Goal: Transaction & Acquisition: Purchase product/service

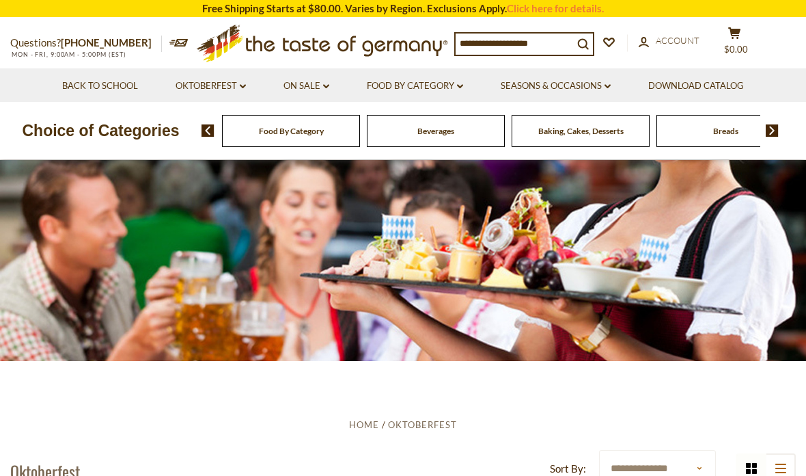
click at [180, 91] on link "Oktoberfest dropdown_arrow" at bounding box center [211, 86] width 70 height 15
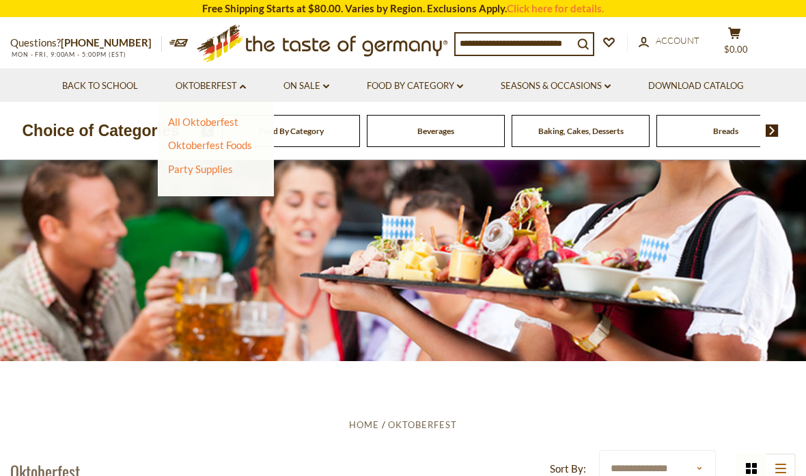
click at [180, 144] on link "Oktoberfest Foods" at bounding box center [210, 145] width 84 height 12
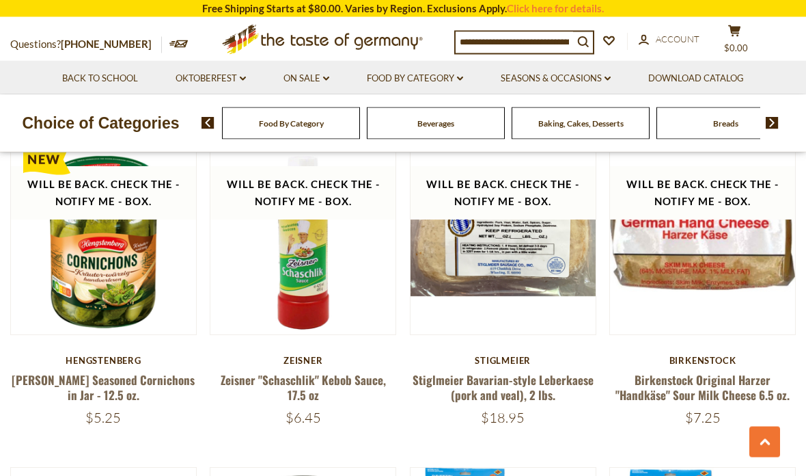
scroll to position [1474, 0]
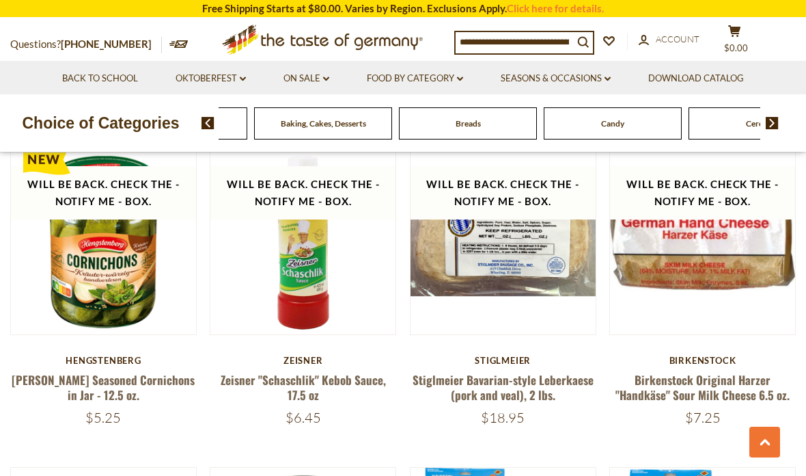
click at [103, 122] on div "Beverages" at bounding box center [33, 123] width 138 height 32
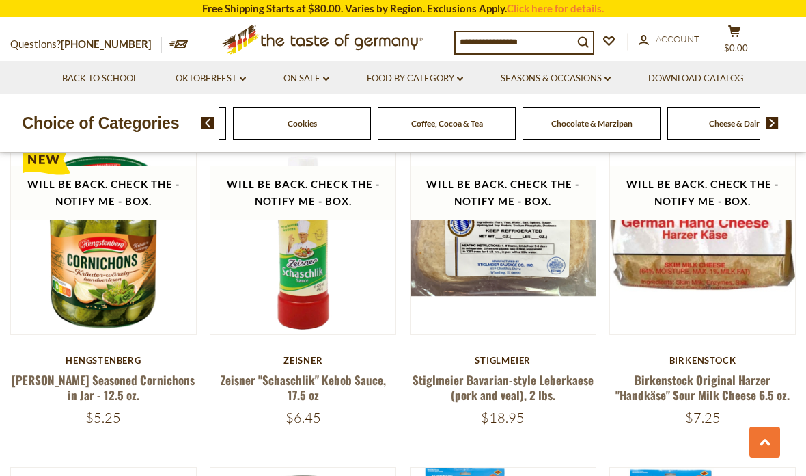
click at [439, 79] on link "Food By Category dropdown_arrow" at bounding box center [415, 78] width 96 height 15
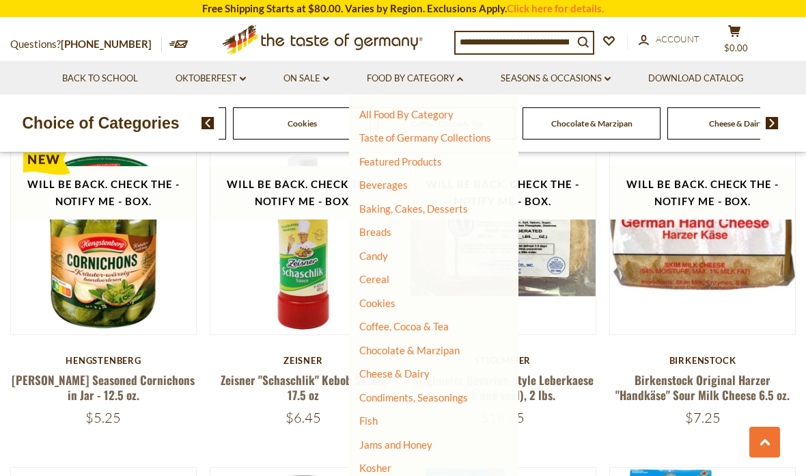
click at [373, 255] on link "Candy" at bounding box center [373, 255] width 29 height 12
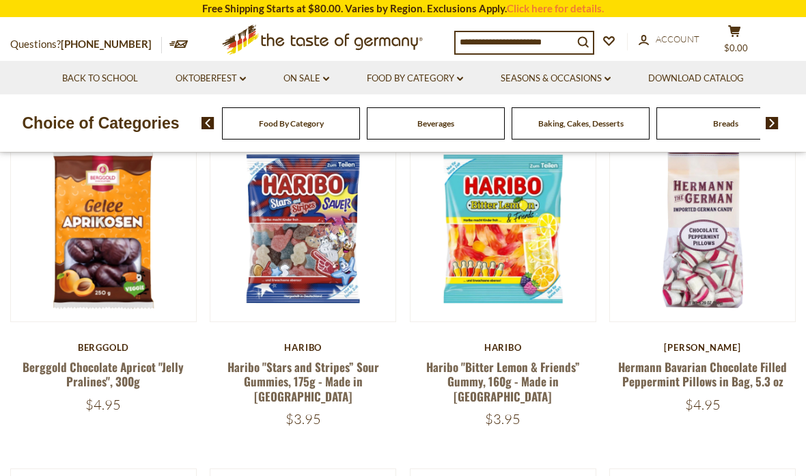
scroll to position [378, 0]
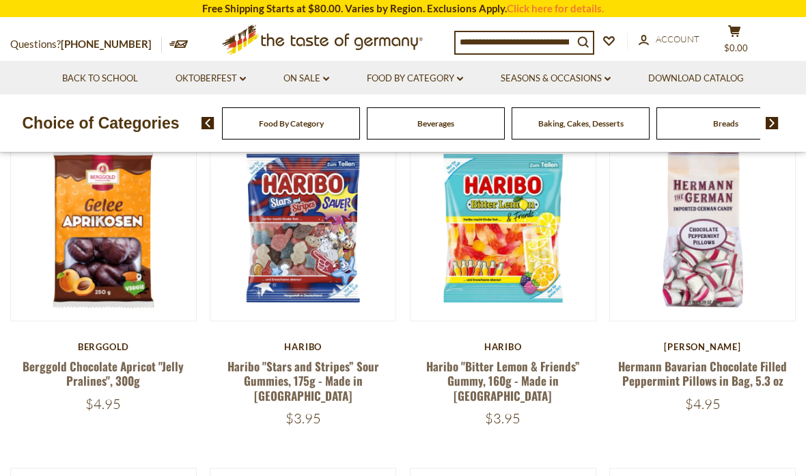
click at [528, 282] on link at bounding box center [503, 228] width 156 height 156
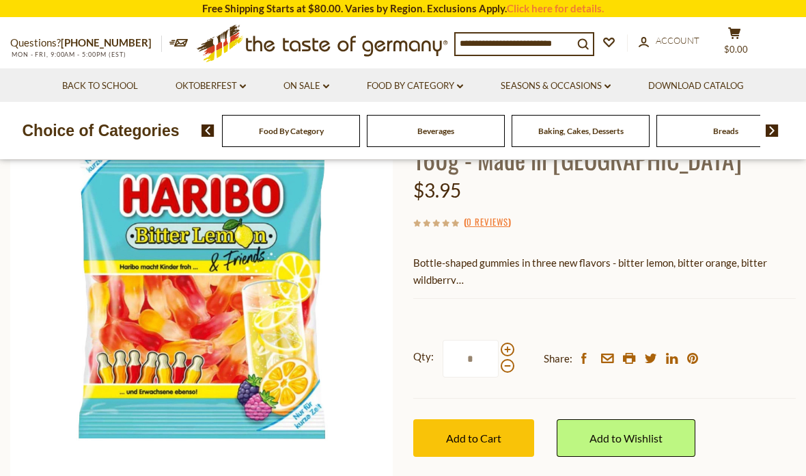
scroll to position [139, 0]
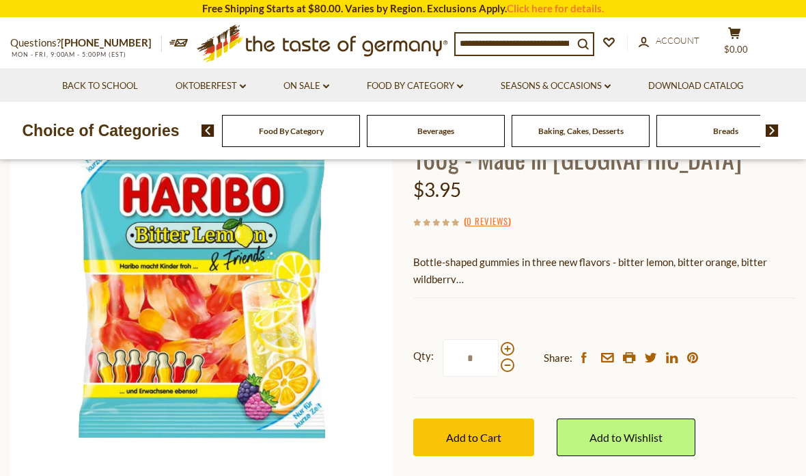
click at [510, 442] on button "Add to Cart" at bounding box center [473, 437] width 121 height 38
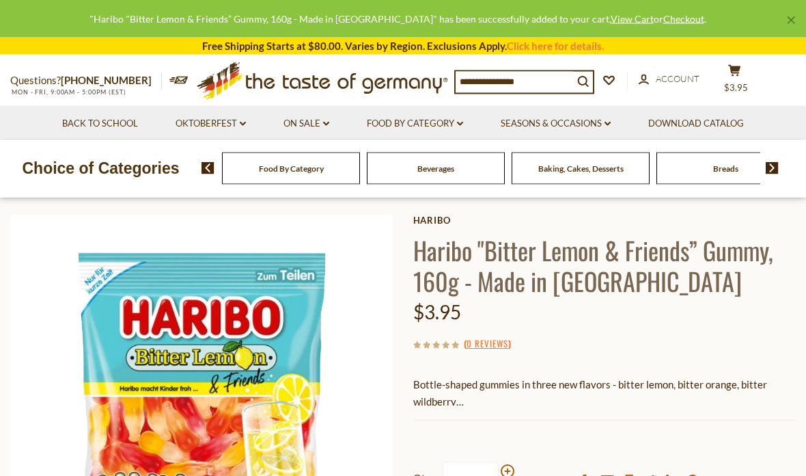
scroll to position [0, 0]
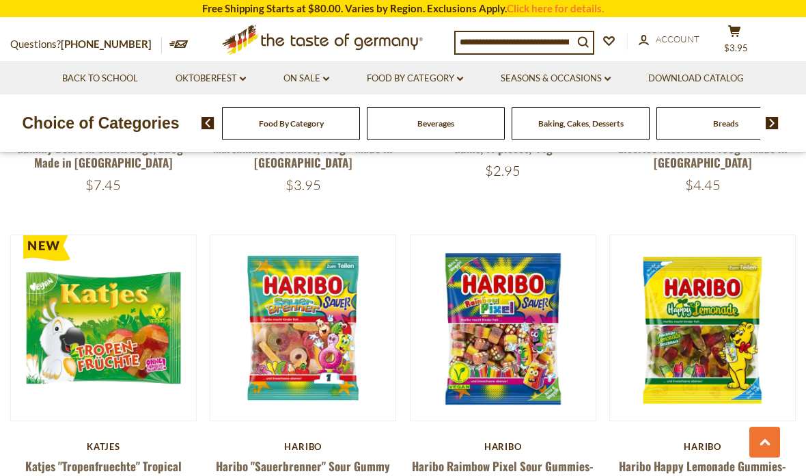
scroll to position [2962, 0]
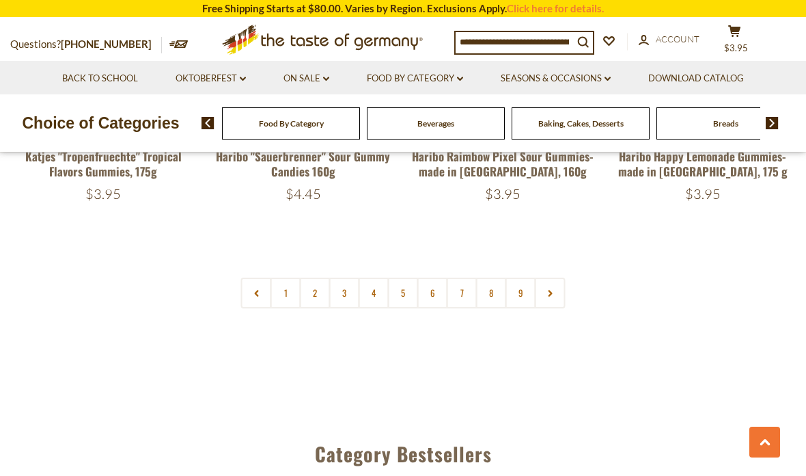
click at [312, 277] on link "2" at bounding box center [315, 292] width 31 height 31
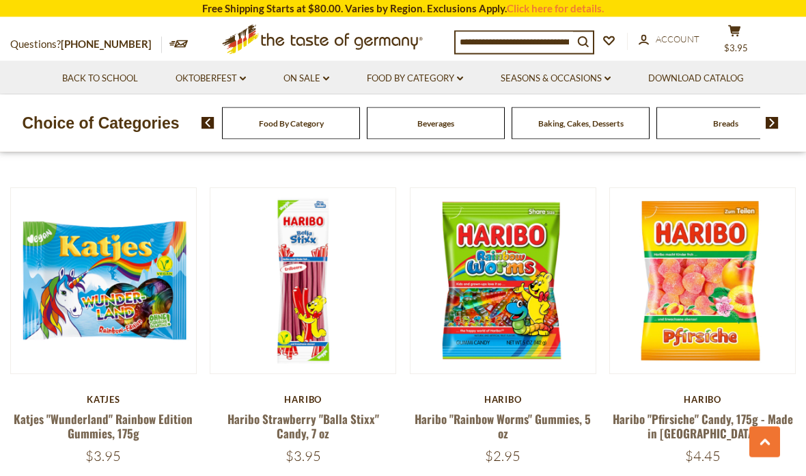
scroll to position [2291, 0]
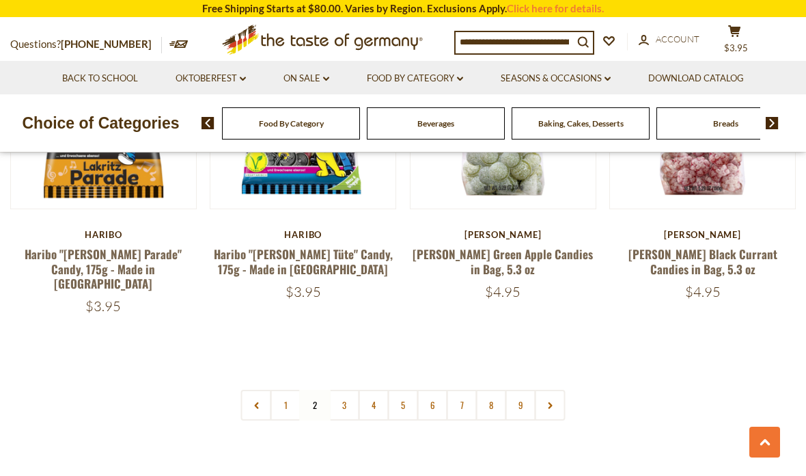
click at [341, 390] on link "3" at bounding box center [344, 405] width 31 height 31
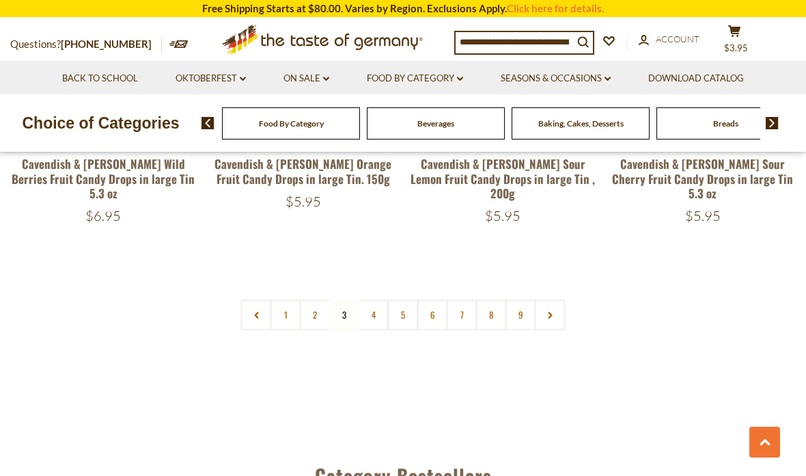
scroll to position [3177, 0]
click at [373, 299] on link "4" at bounding box center [374, 314] width 31 height 31
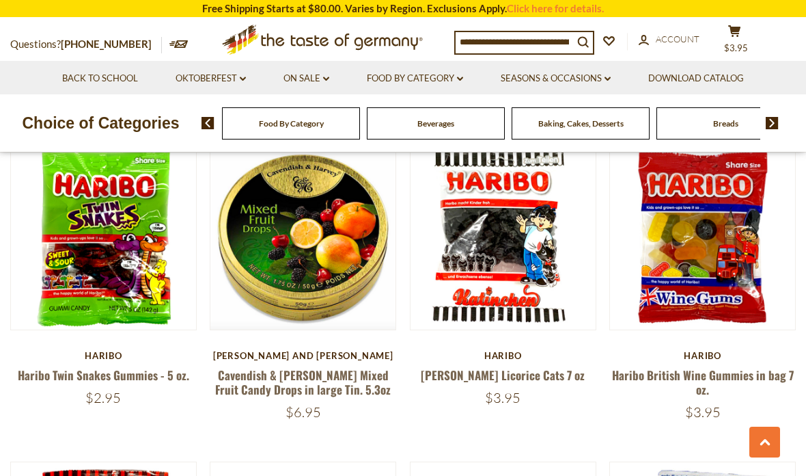
scroll to position [2319, 0]
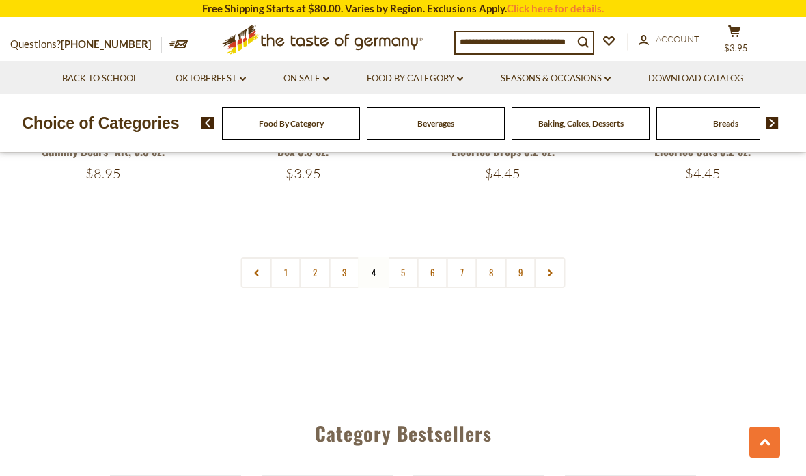
click at [404, 257] on link "5" at bounding box center [403, 272] width 31 height 31
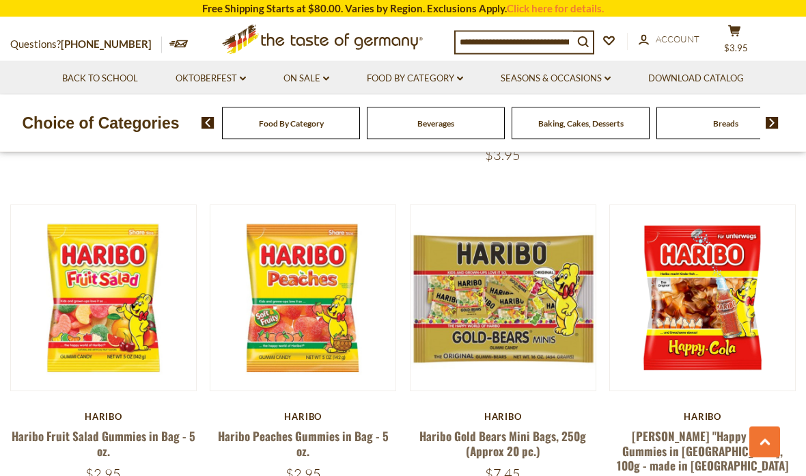
scroll to position [1603, 0]
click at [715, 74] on button "Quick View" at bounding box center [703, 59] width 92 height 31
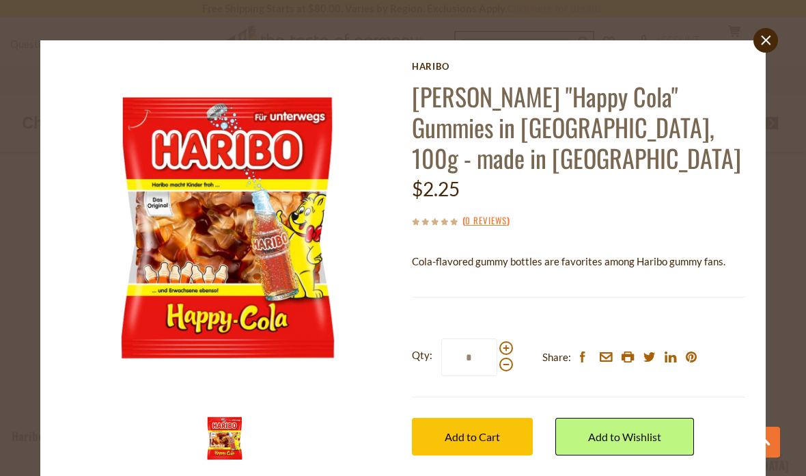
click at [507, 418] on button "Add to Cart" at bounding box center [472, 437] width 121 height 38
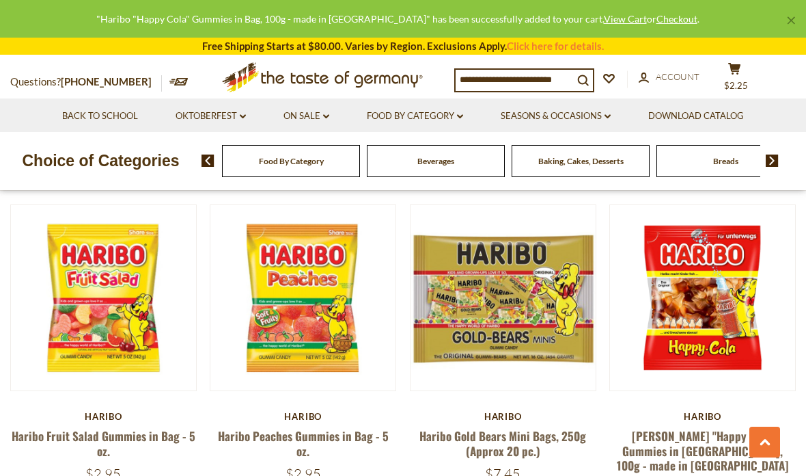
click at [299, 74] on button "Quick View" at bounding box center [303, 59] width 92 height 31
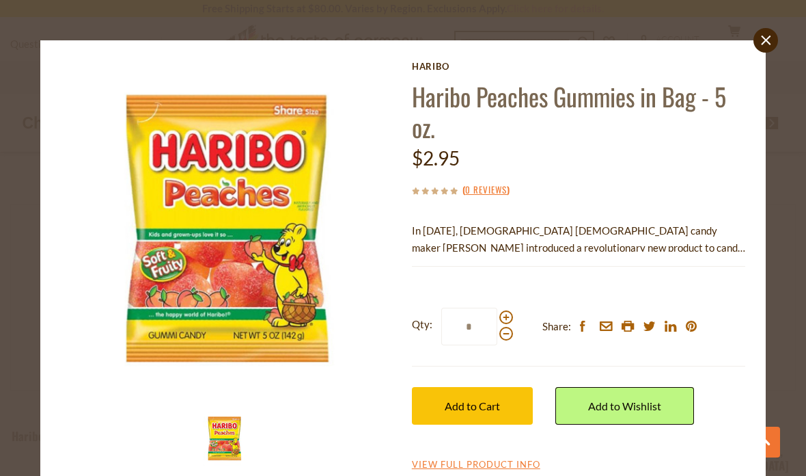
click at [502, 402] on button "Add to Cart" at bounding box center [472, 406] width 121 height 38
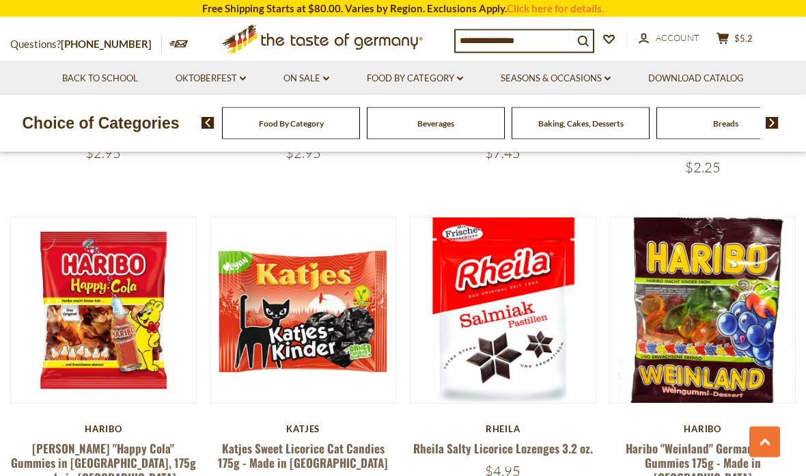
scroll to position [1924, 0]
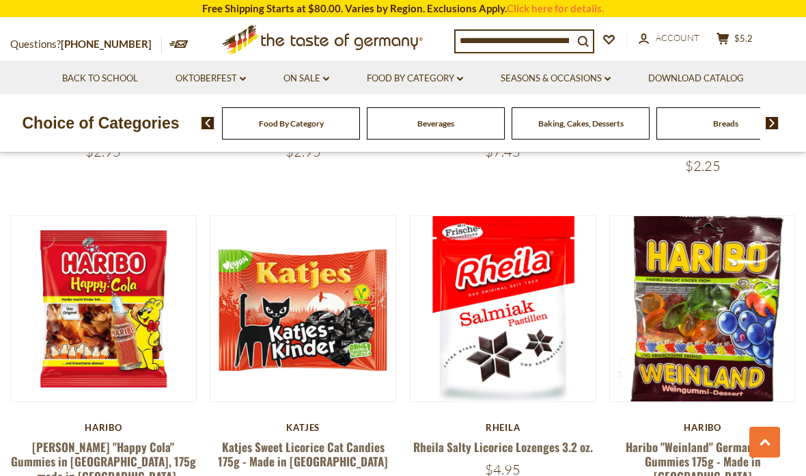
click at [85, 85] on button "Quick View" at bounding box center [103, 70] width 92 height 31
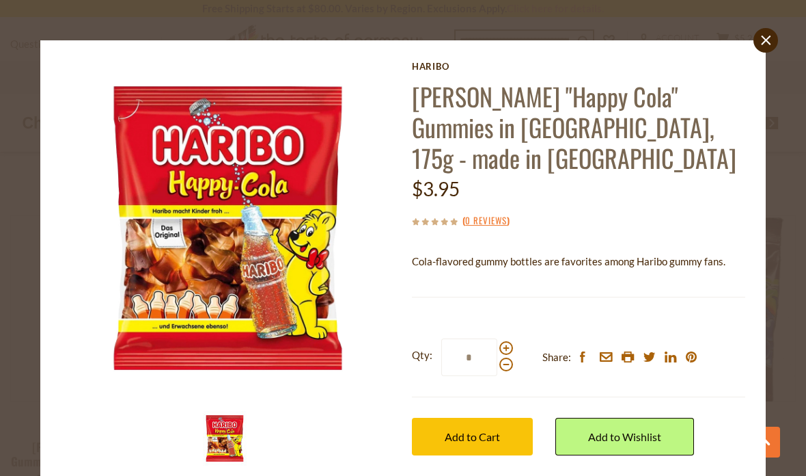
click at [499, 430] on span "Add to Cart" at bounding box center [472, 436] width 55 height 13
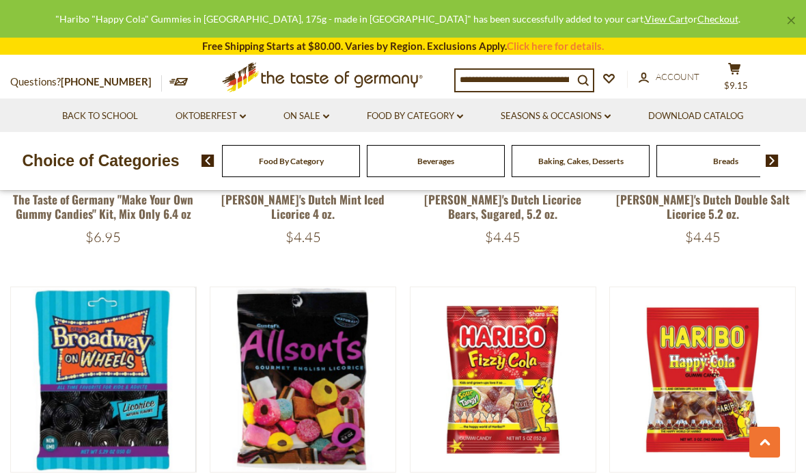
scroll to position [2517, 0]
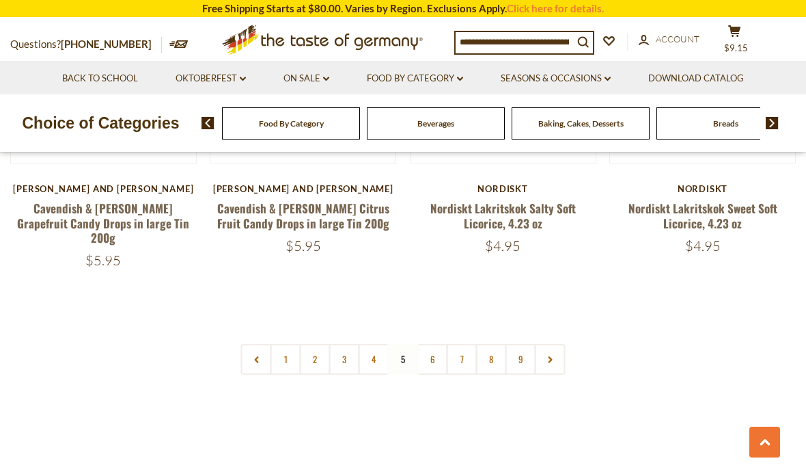
click at [435, 344] on link "6" at bounding box center [433, 359] width 31 height 31
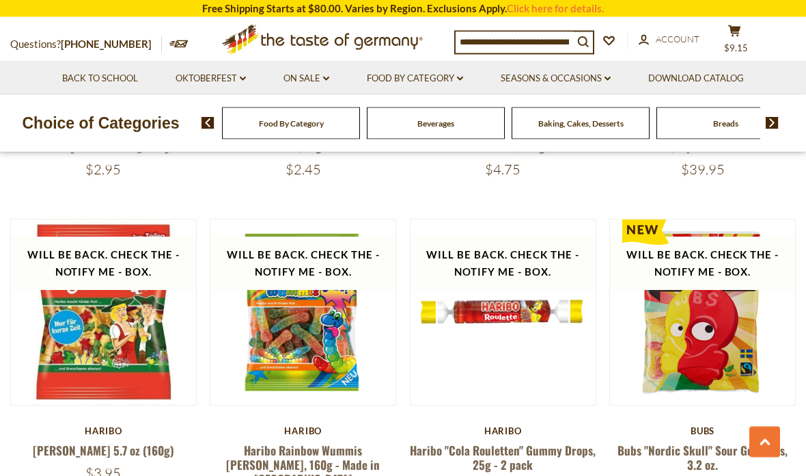
scroll to position [2920, 0]
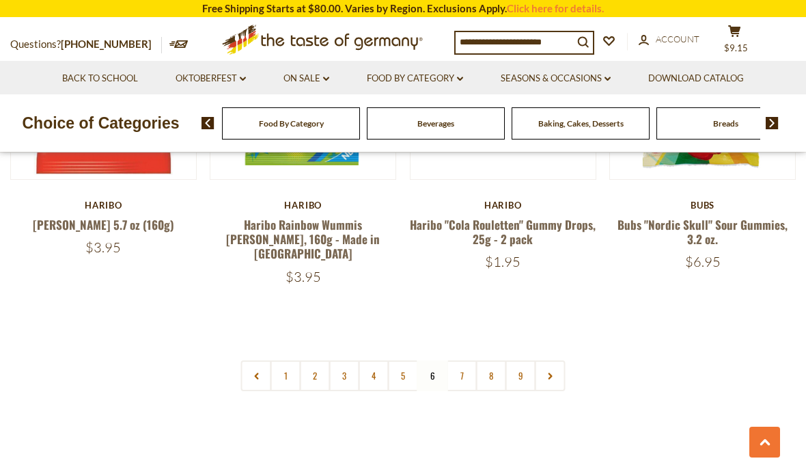
click at [463, 360] on link "7" at bounding box center [462, 375] width 31 height 31
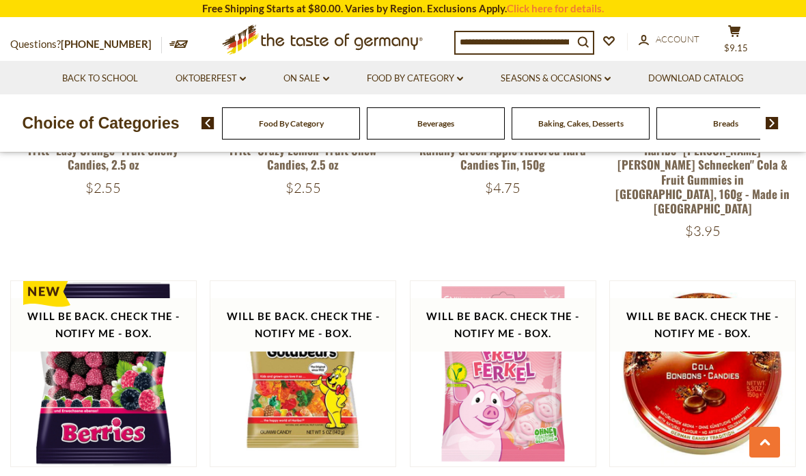
scroll to position [2485, 0]
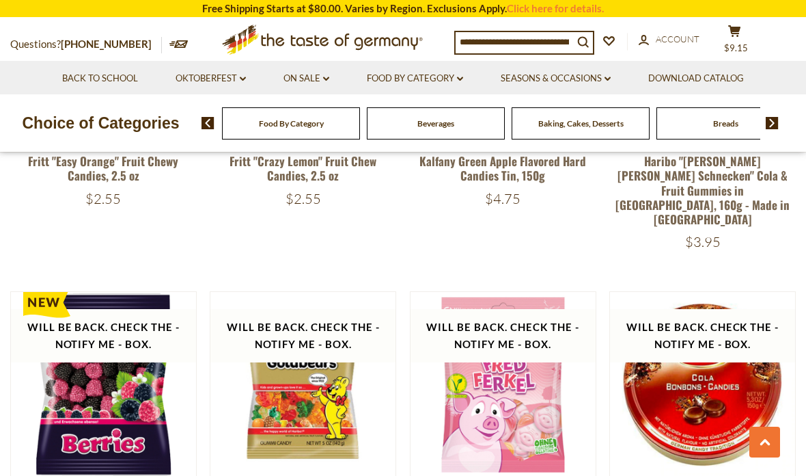
click at [427, 79] on link "Food By Category dropdown_arrow" at bounding box center [415, 78] width 96 height 15
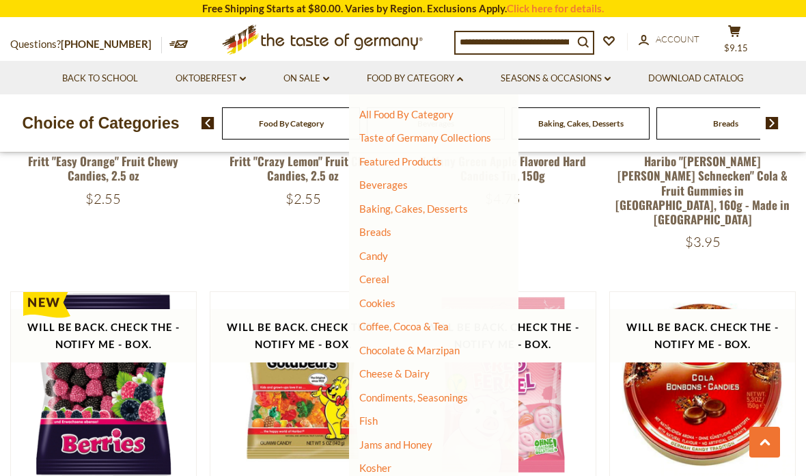
click at [373, 230] on link "Breads" at bounding box center [375, 232] width 32 height 12
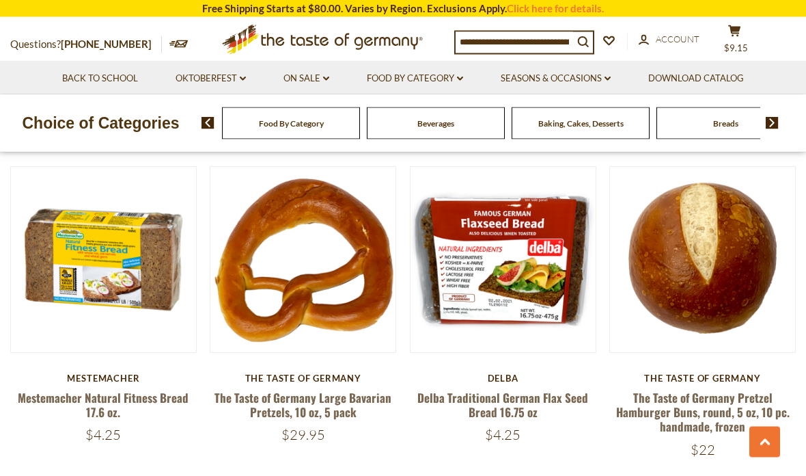
scroll to position [1612, 0]
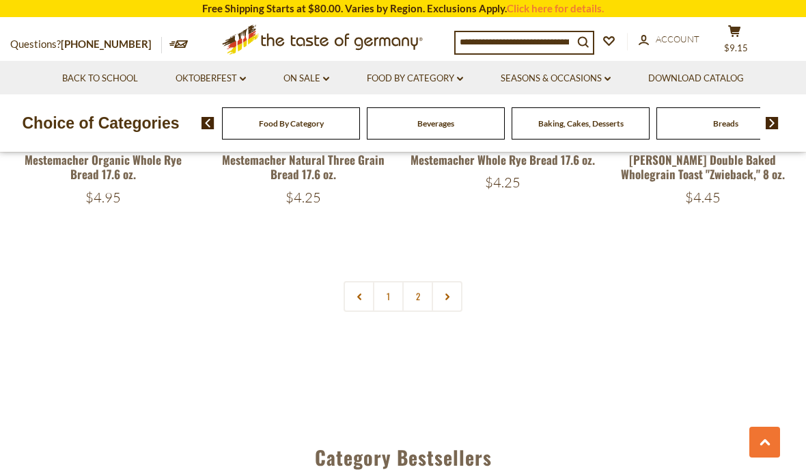
click at [422, 290] on link "2" at bounding box center [418, 296] width 31 height 31
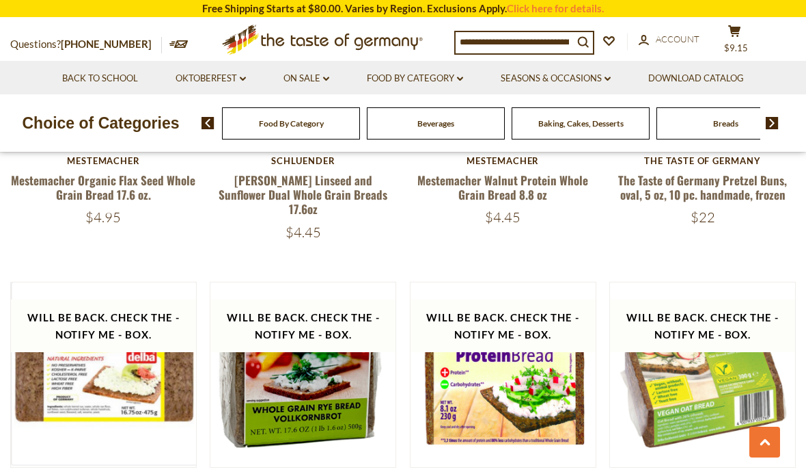
scroll to position [1192, 0]
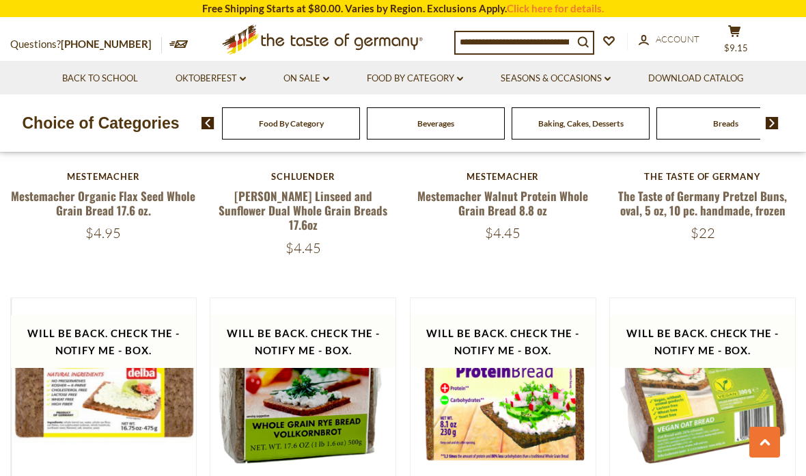
click at [438, 81] on link "Food By Category dropdown_arrow" at bounding box center [415, 78] width 96 height 15
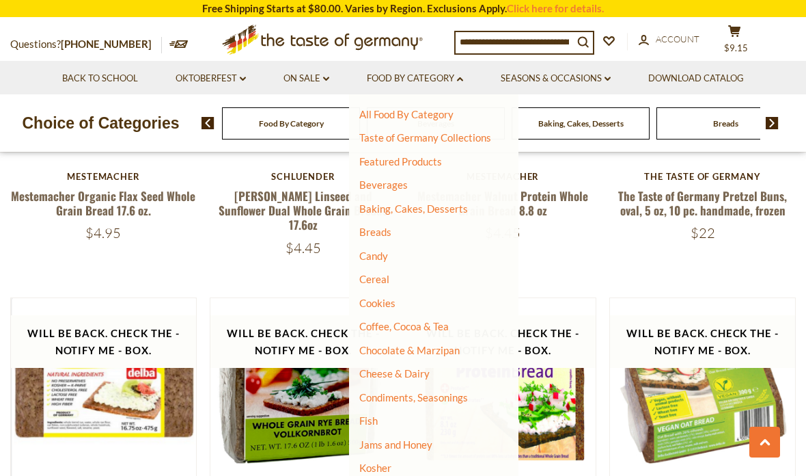
click at [381, 297] on link "Cookies" at bounding box center [377, 303] width 36 height 12
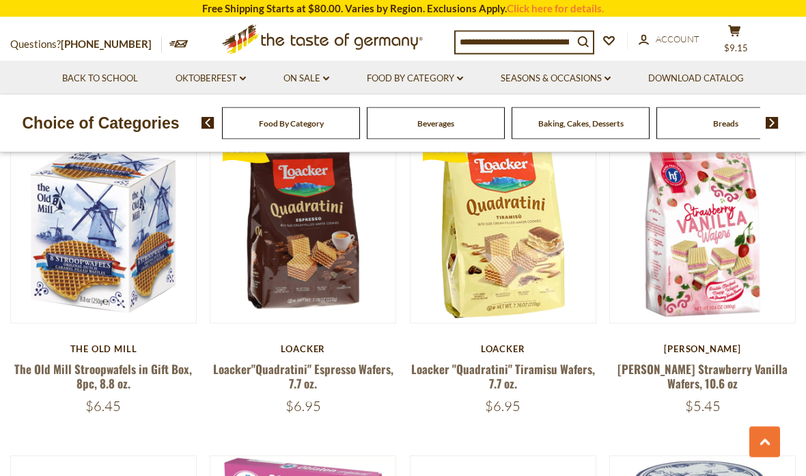
scroll to position [1030, 0]
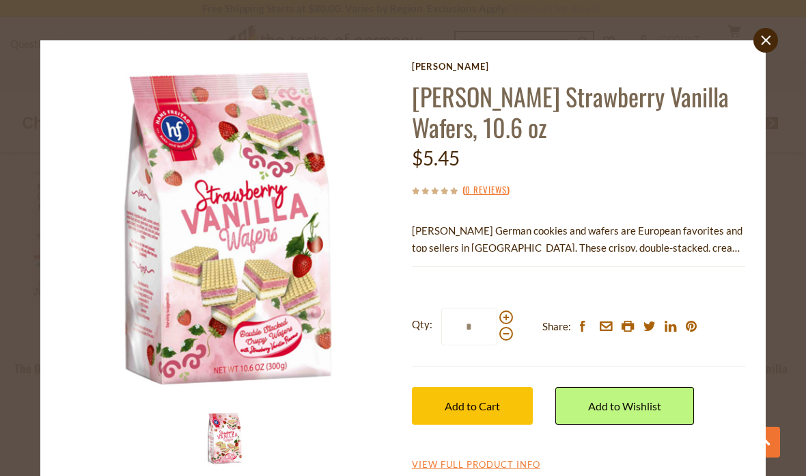
click at [500, 400] on span "Add to Cart" at bounding box center [472, 405] width 55 height 13
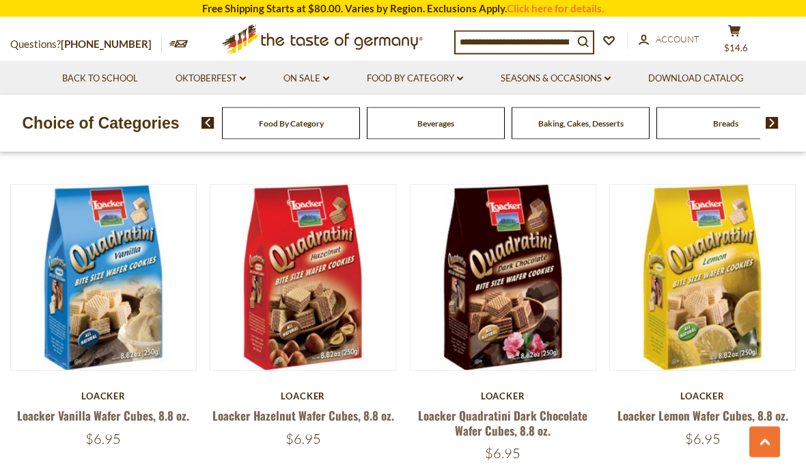
scroll to position [2278, 0]
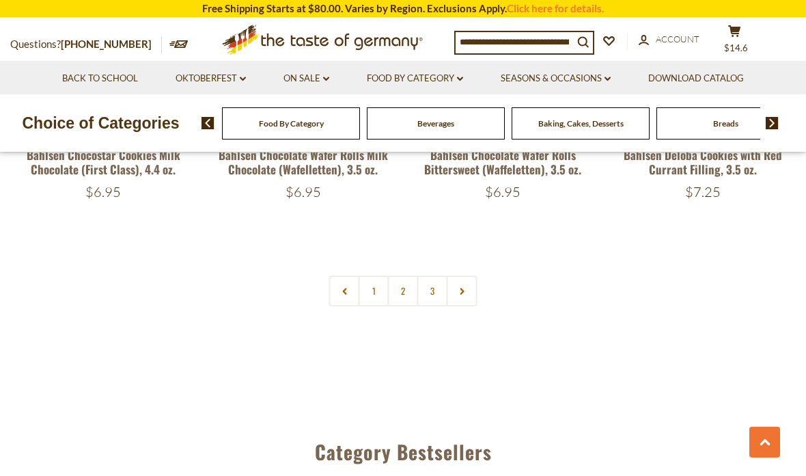
click at [408, 282] on link "2" at bounding box center [403, 290] width 31 height 31
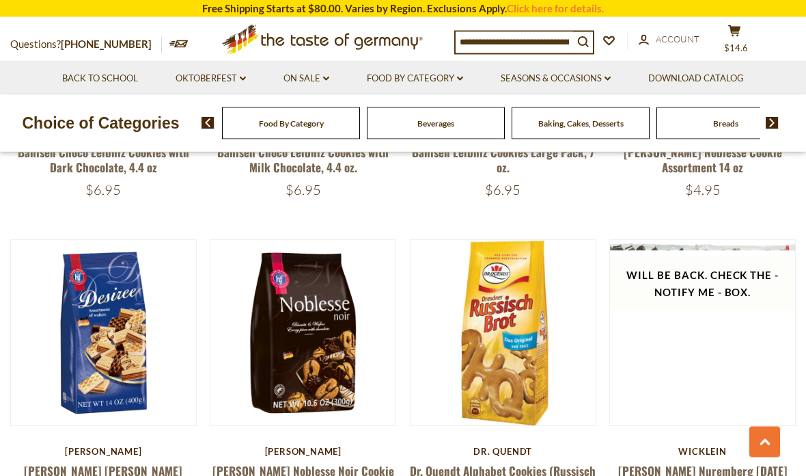
scroll to position [581, 0]
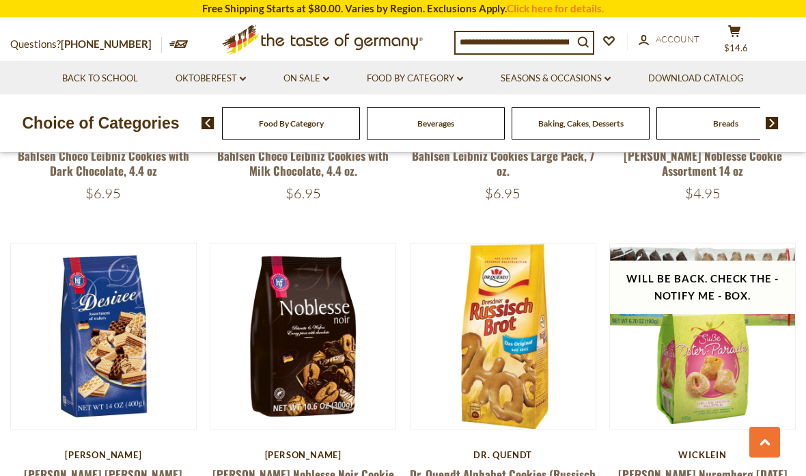
click at [423, 79] on link "Food By Category dropdown_arrow" at bounding box center [415, 78] width 96 height 15
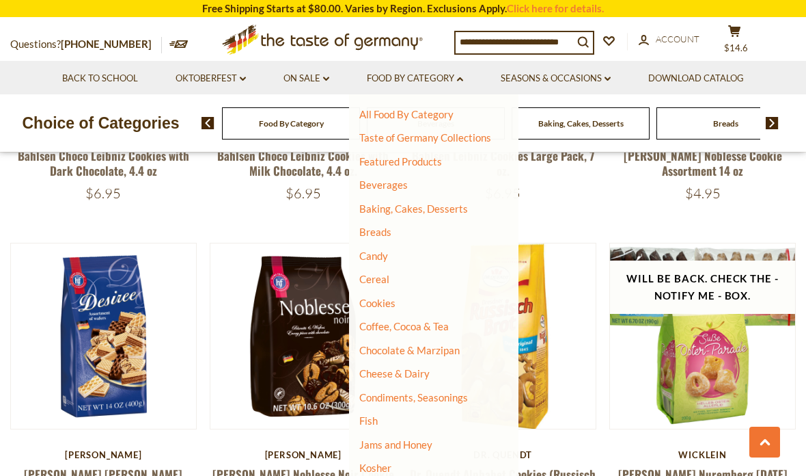
click at [431, 348] on link "Chocolate & Marzipan" at bounding box center [409, 350] width 100 height 12
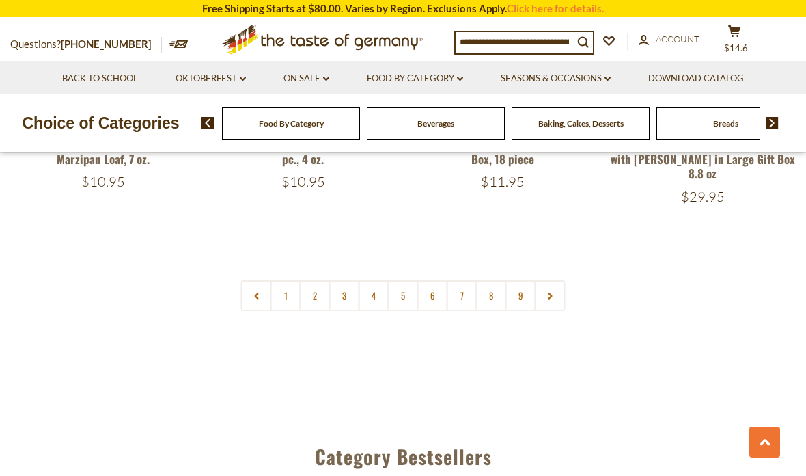
scroll to position [3244, 0]
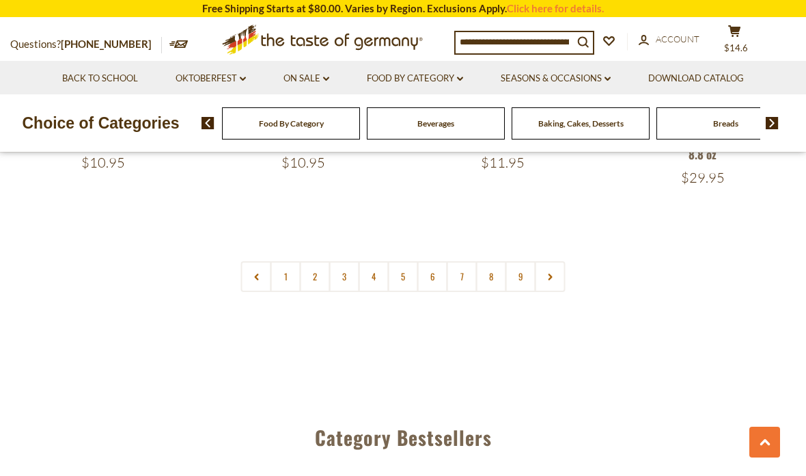
click at [312, 261] on link "2" at bounding box center [315, 276] width 31 height 31
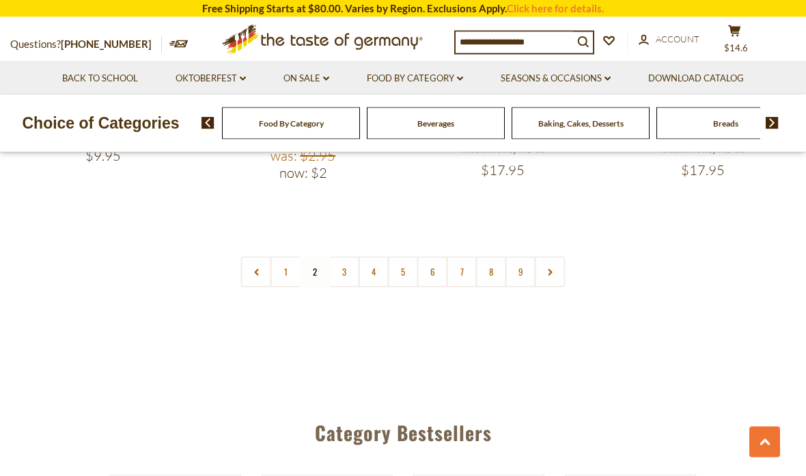
scroll to position [3271, 0]
click at [342, 256] on link "3" at bounding box center [344, 271] width 31 height 31
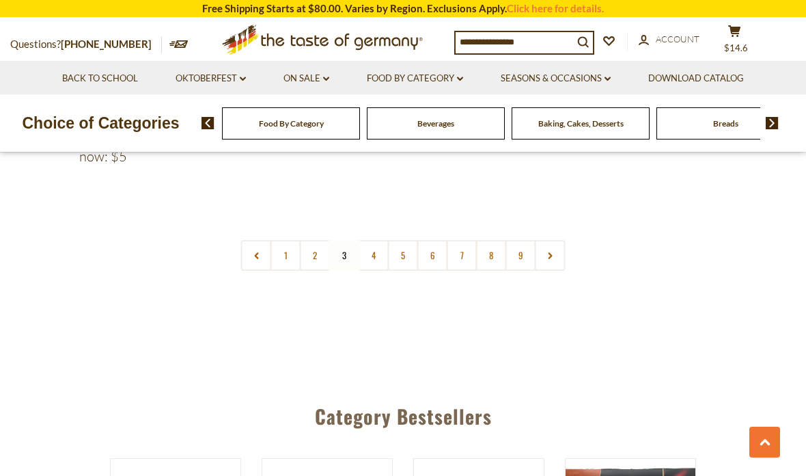
scroll to position [3314, 0]
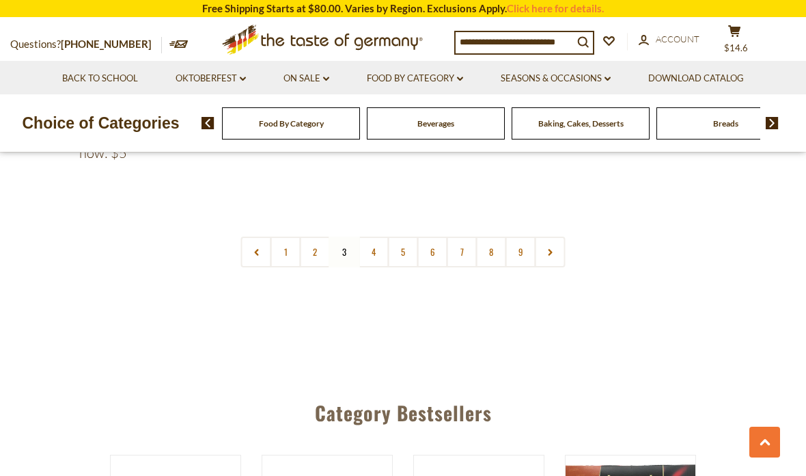
click at [369, 236] on link "4" at bounding box center [374, 251] width 31 height 31
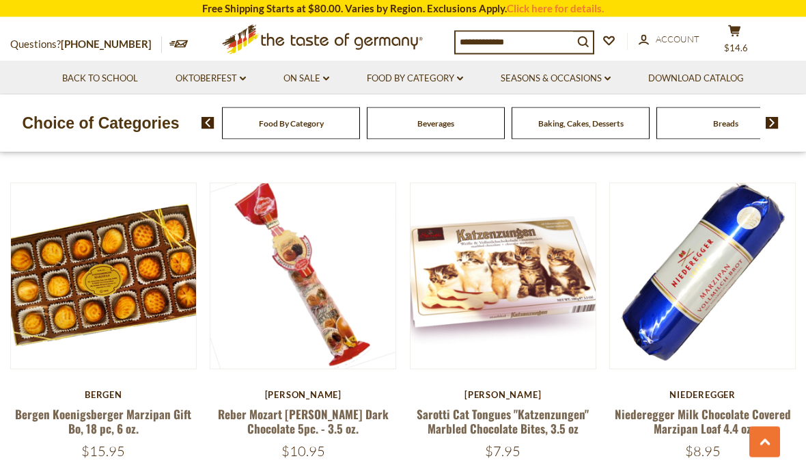
scroll to position [974, 0]
click at [80, 53] on button "Quick View" at bounding box center [103, 37] width 92 height 31
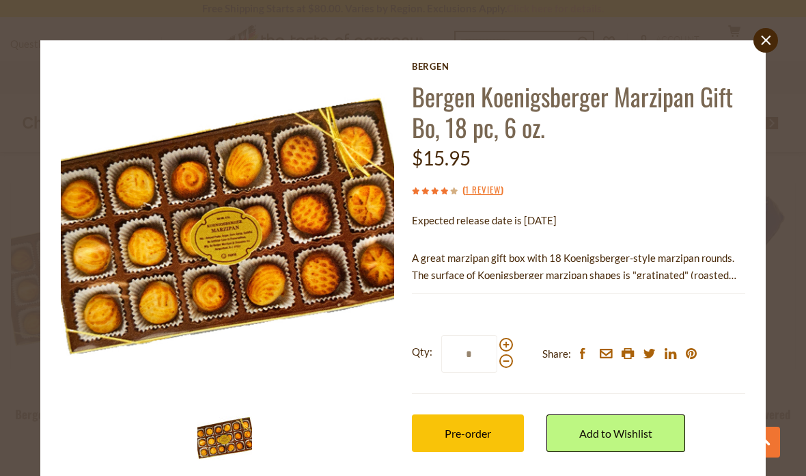
click at [763, 40] on icon "close" at bounding box center [766, 41] width 10 height 10
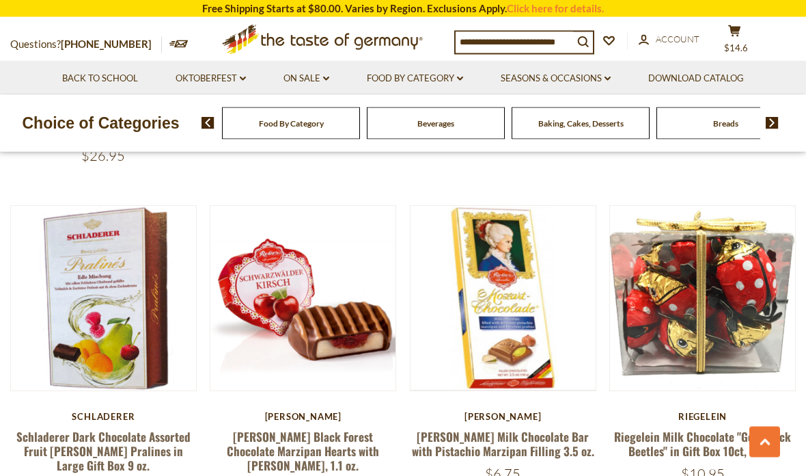
scroll to position [2586, 0]
click at [292, 75] on button "Quick View" at bounding box center [303, 59] width 92 height 31
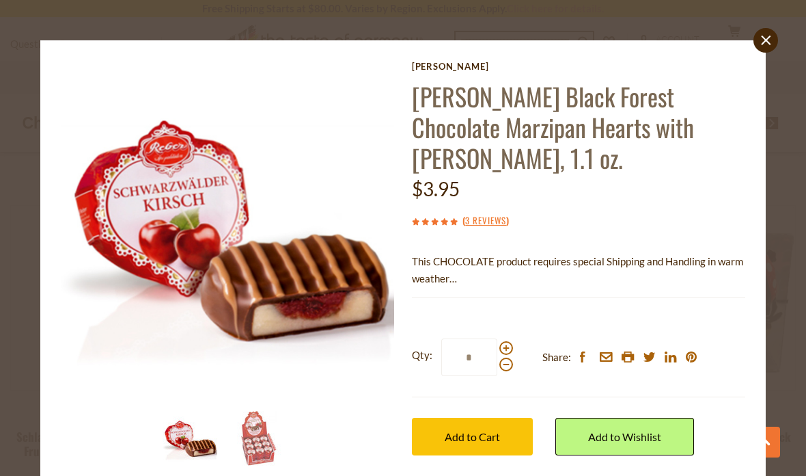
click at [443, 278] on p "This CHOCOLATE product requires special Shipping and Handling in warm weather" at bounding box center [578, 270] width 333 height 34
click at [431, 274] on p "This CHOCOLATE product requires special Shipping and Handling in warm weather" at bounding box center [578, 270] width 333 height 34
click at [767, 38] on icon at bounding box center [766, 41] width 10 height 10
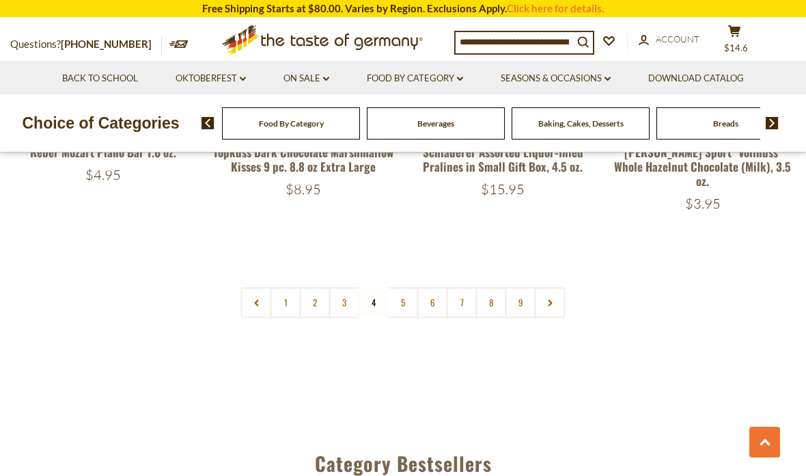
scroll to position [3255, 0]
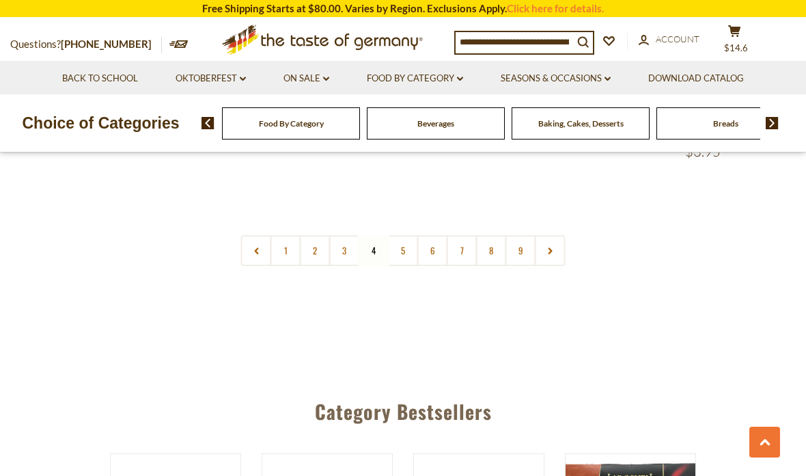
click at [403, 235] on link "5" at bounding box center [403, 250] width 31 height 31
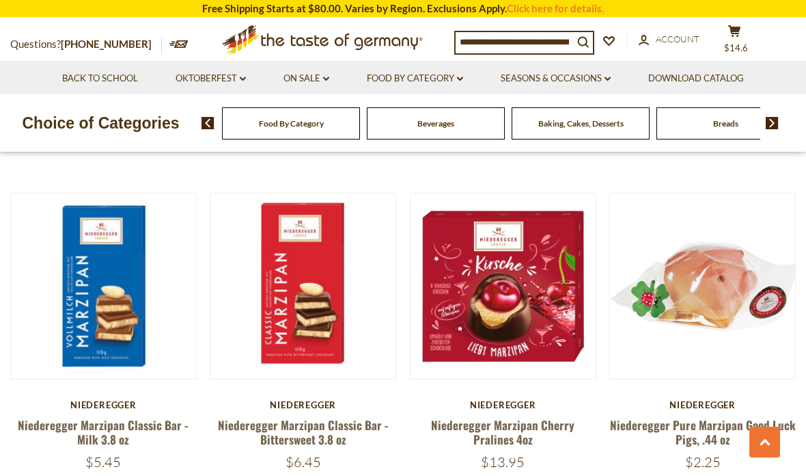
scroll to position [968, 0]
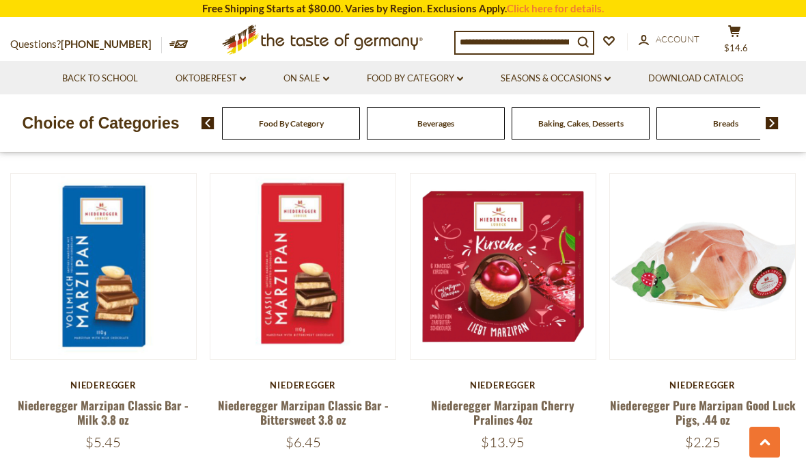
click at [73, 43] on button "Quick View" at bounding box center [103, 27] width 92 height 31
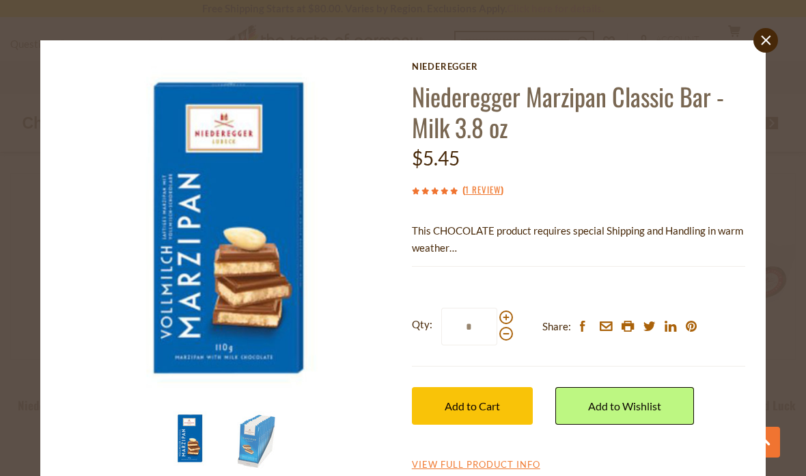
click at [494, 461] on link "View Full Product Info" at bounding box center [476, 465] width 128 height 12
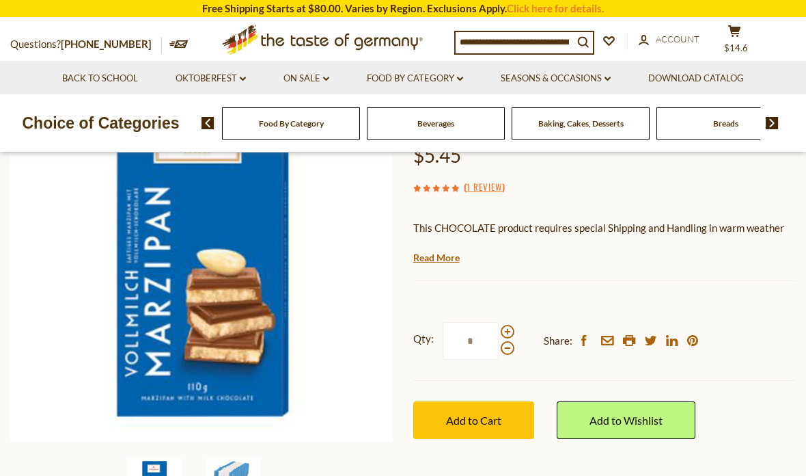
scroll to position [175, 0]
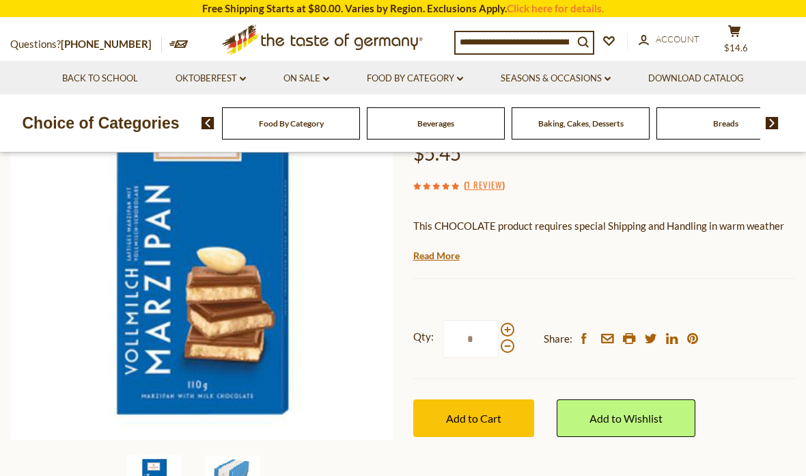
click at [446, 253] on link "Read More" at bounding box center [436, 256] width 46 height 14
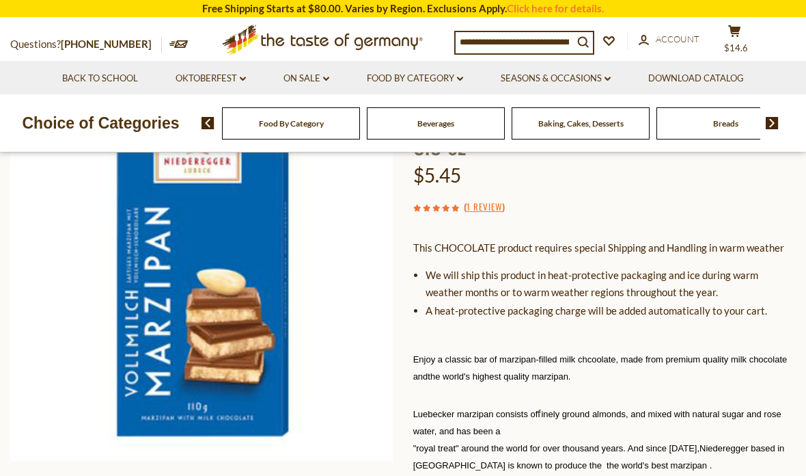
scroll to position [144, 0]
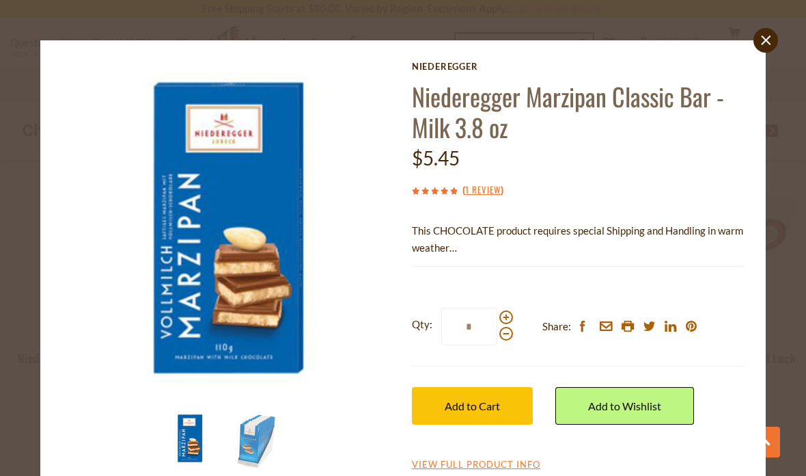
click at [767, 42] on icon at bounding box center [766, 41] width 10 height 10
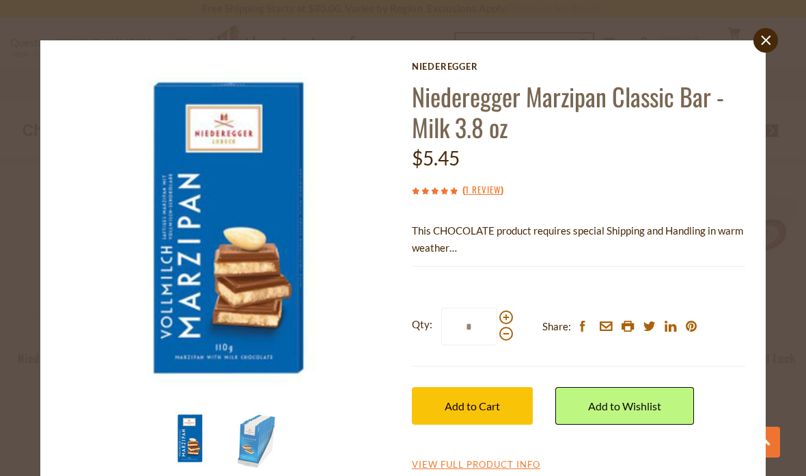
click at [763, 44] on icon at bounding box center [766, 41] width 10 height 10
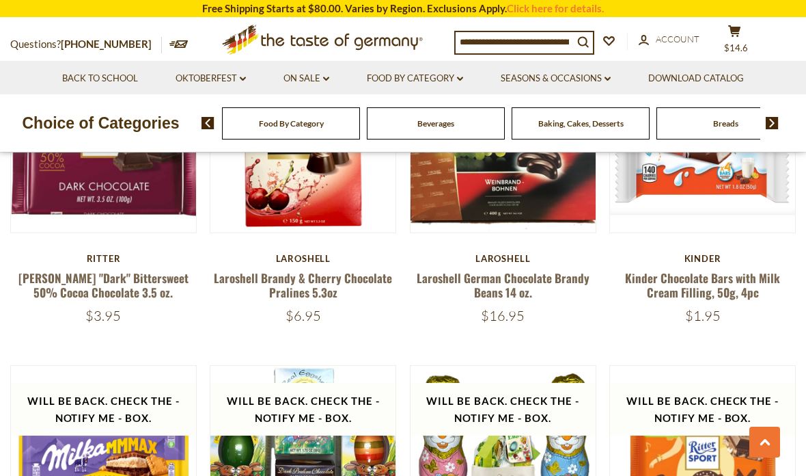
scroll to position [2373, 0]
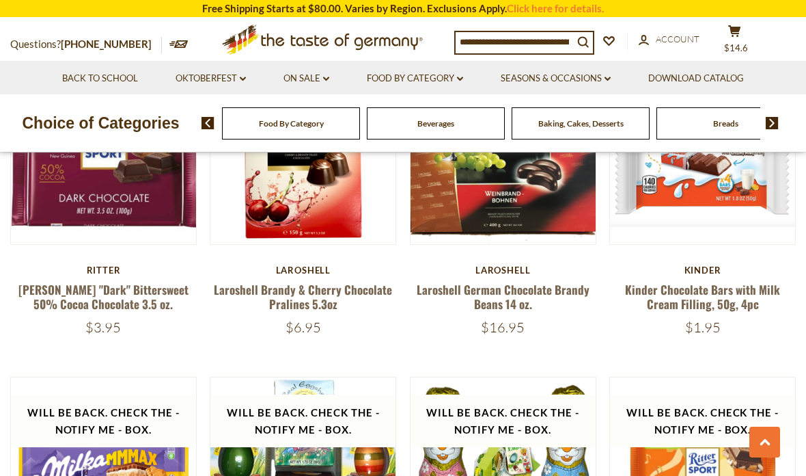
click at [427, 79] on link "Food By Category dropdown_arrow" at bounding box center [415, 78] width 96 height 15
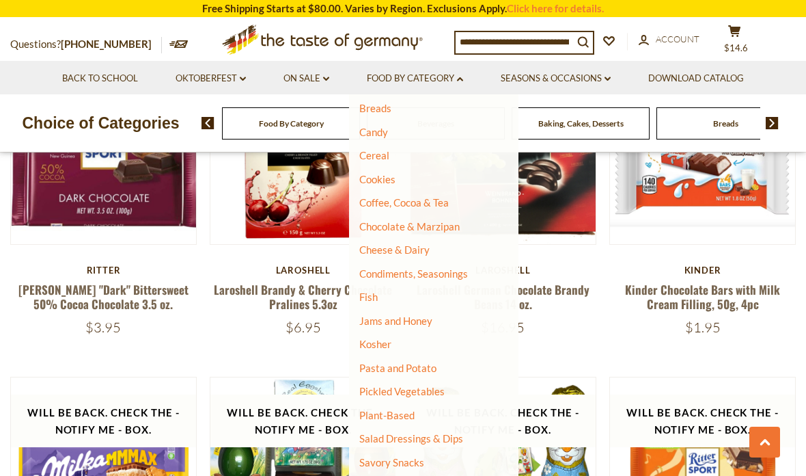
scroll to position [135, 0]
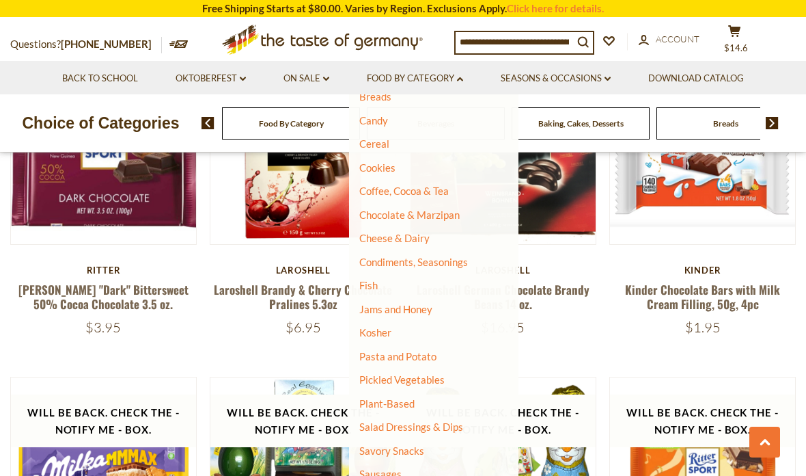
click at [403, 303] on link "Jams and Honey" at bounding box center [395, 309] width 73 height 12
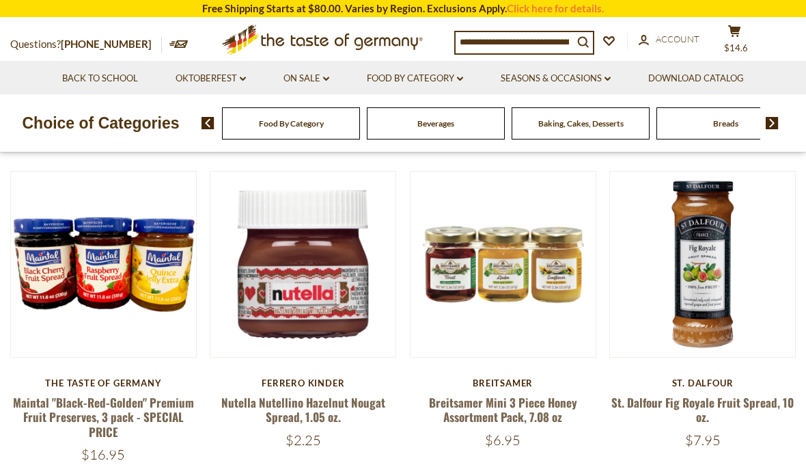
scroll to position [343, 0]
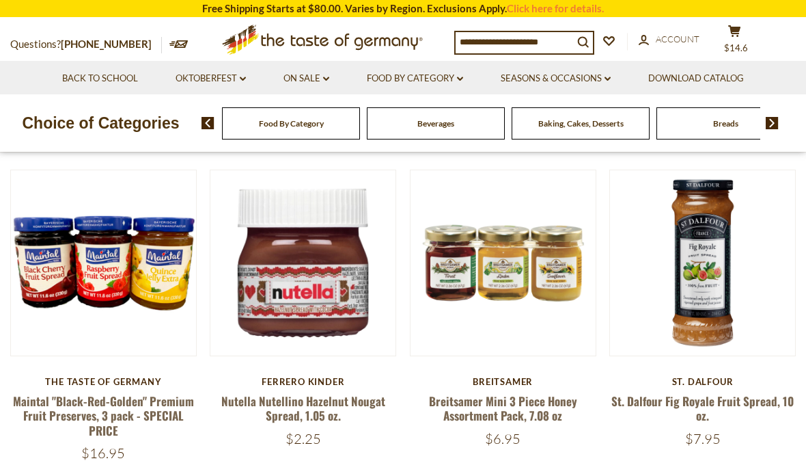
click at [517, 40] on button "Quick View" at bounding box center [503, 24] width 92 height 31
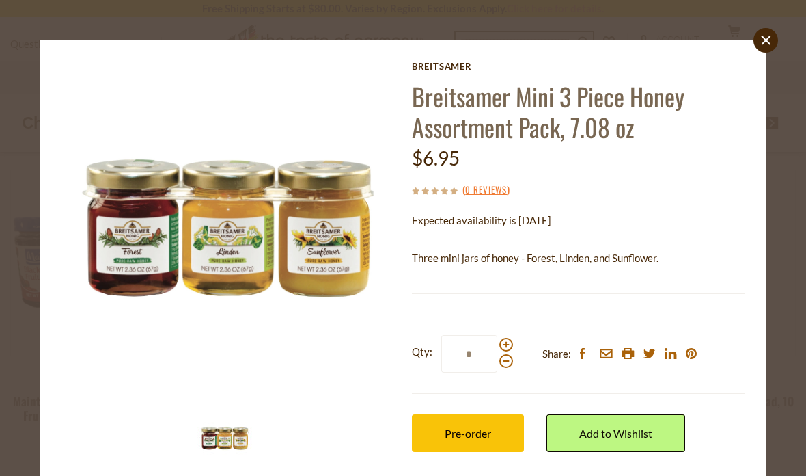
click at [253, 249] on img at bounding box center [228, 228] width 334 height 334
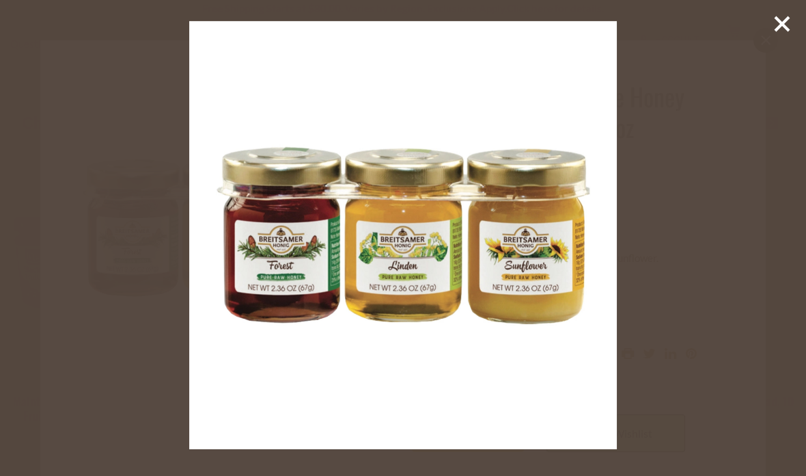
click at [780, 21] on line at bounding box center [783, 24] width 14 height 14
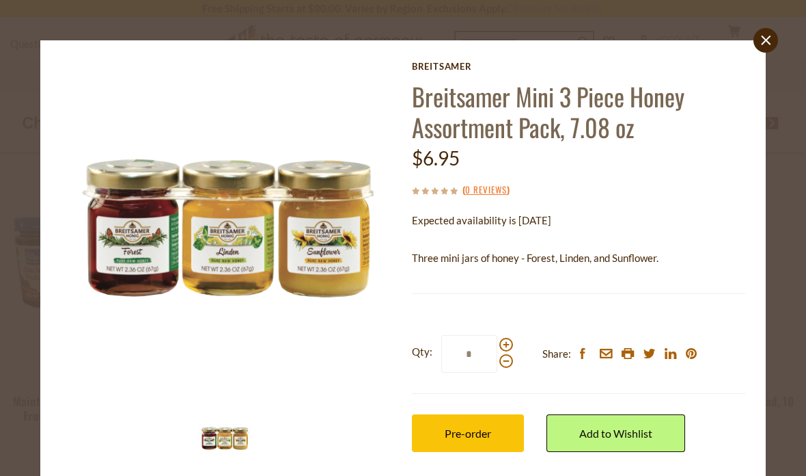
click at [764, 48] on link "close" at bounding box center [766, 40] width 25 height 25
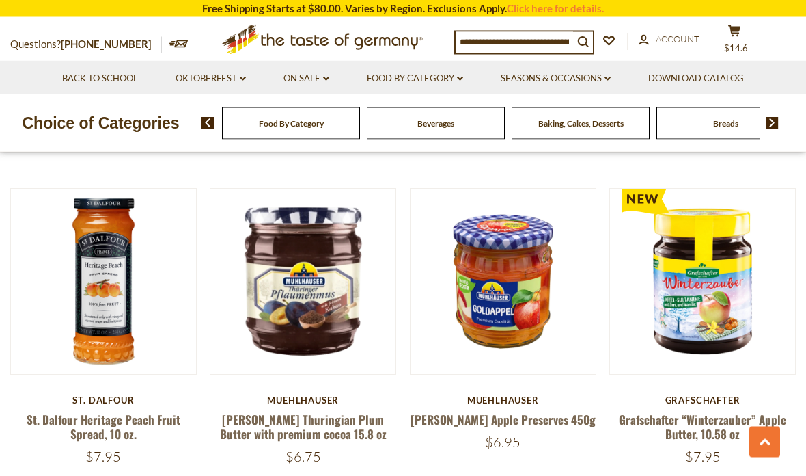
scroll to position [657, 0]
click at [98, 58] on button "Quick View" at bounding box center [103, 42] width 92 height 31
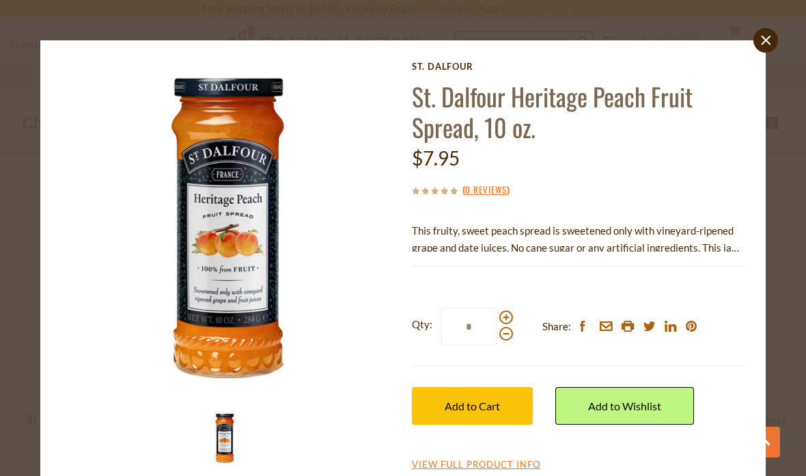
click at [761, 43] on icon "close" at bounding box center [766, 41] width 10 height 10
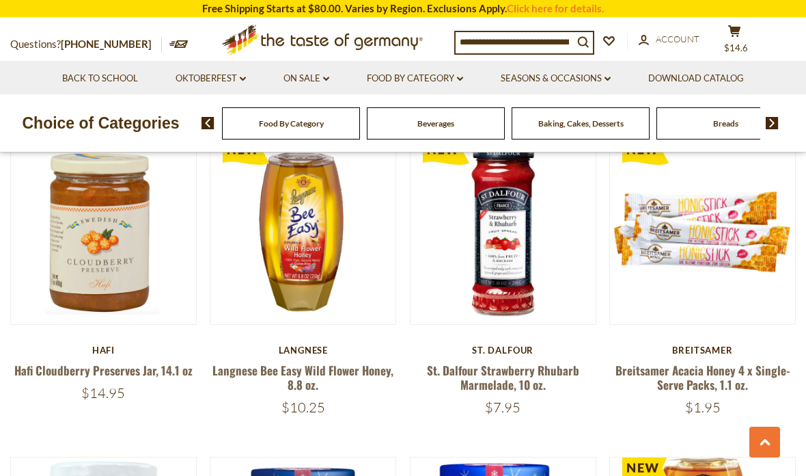
scroll to position [1972, 0]
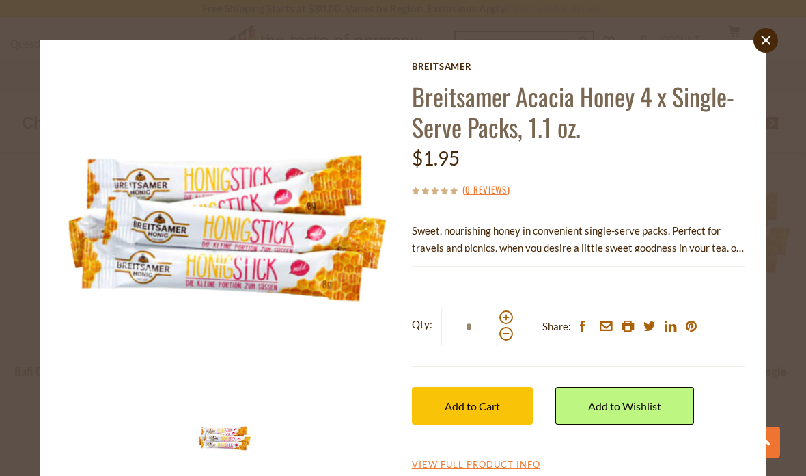
click at [760, 42] on link "close" at bounding box center [766, 40] width 25 height 25
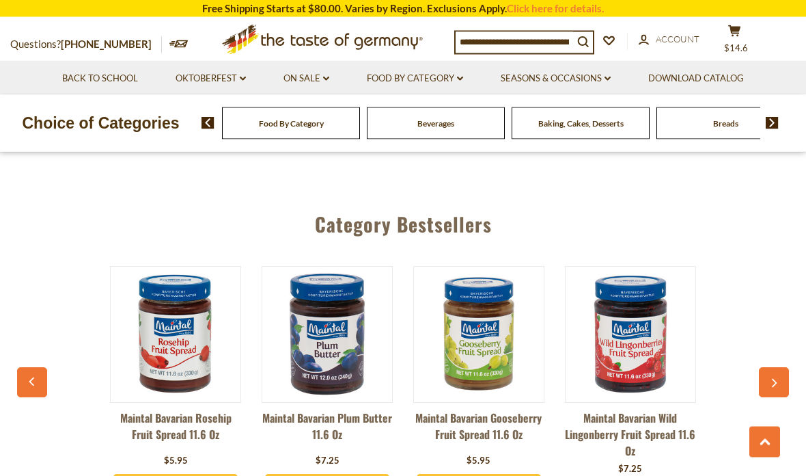
scroll to position [3396, 0]
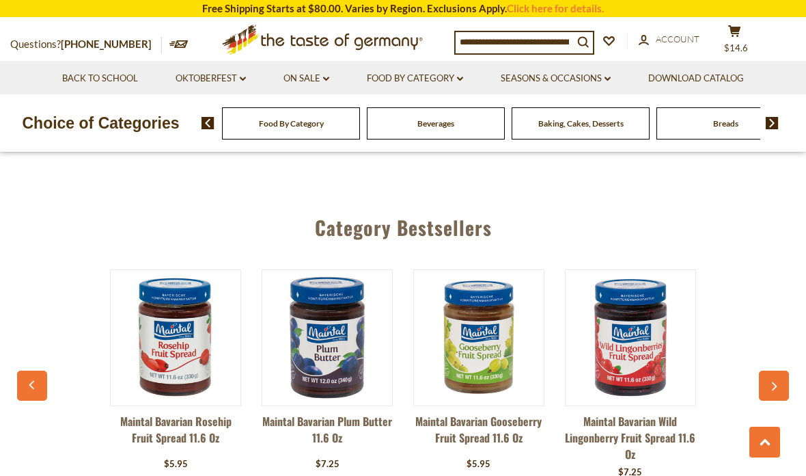
click at [439, 74] on link "Food By Category dropdown_arrow" at bounding box center [415, 78] width 96 height 15
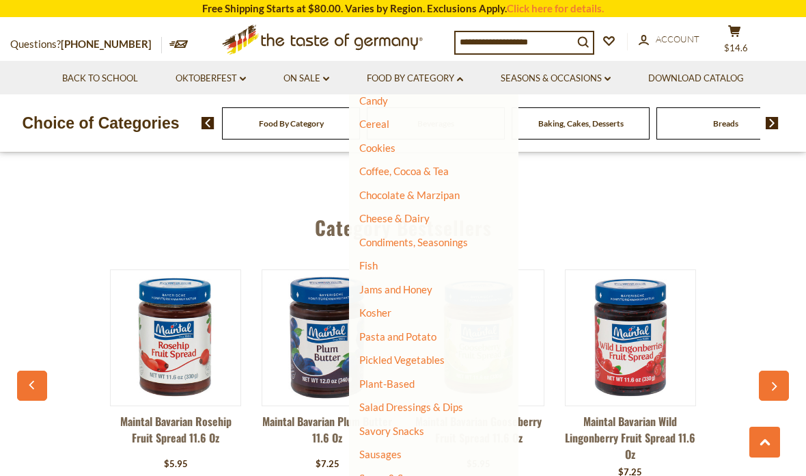
scroll to position [179, 0]
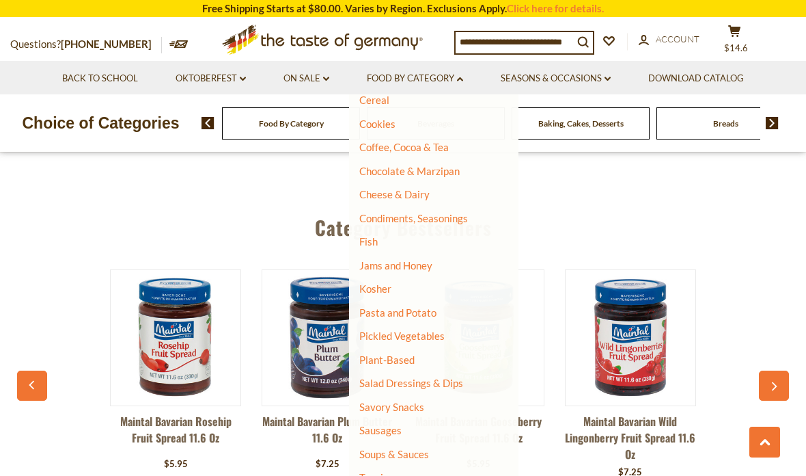
click at [412, 306] on link "Pasta and Potato" at bounding box center [397, 312] width 77 height 12
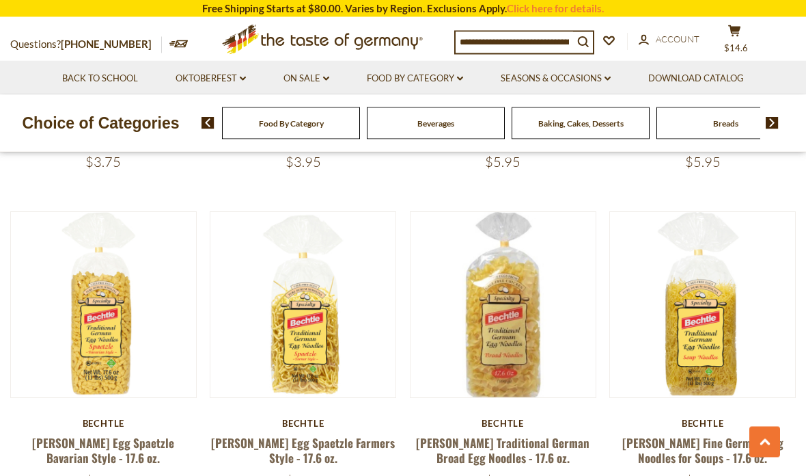
scroll to position [2572, 0]
click at [485, 81] on button "Quick View" at bounding box center [503, 66] width 92 height 31
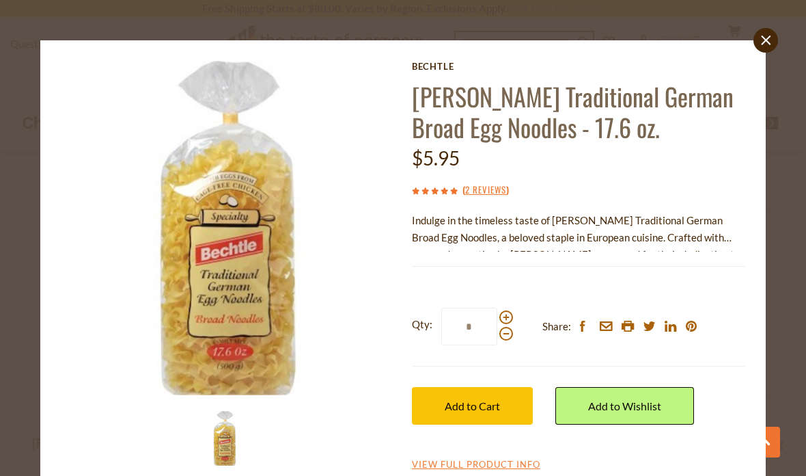
click at [759, 38] on link "close" at bounding box center [766, 40] width 25 height 25
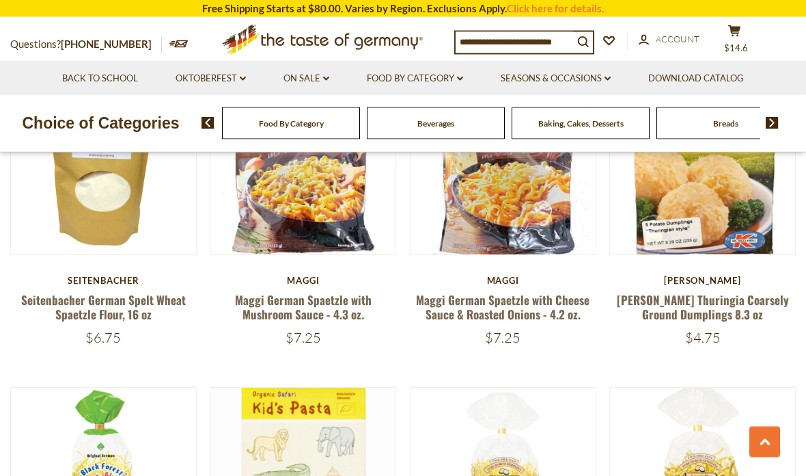
scroll to position [2045, 0]
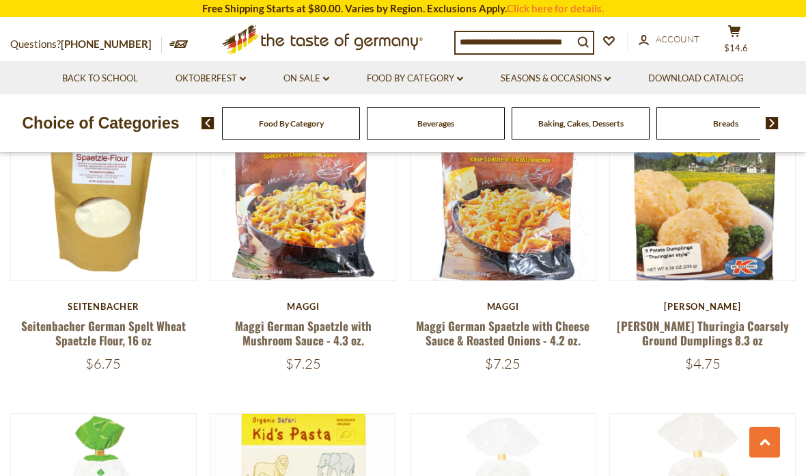
click at [742, 42] on span "$14.6" at bounding box center [736, 47] width 24 height 11
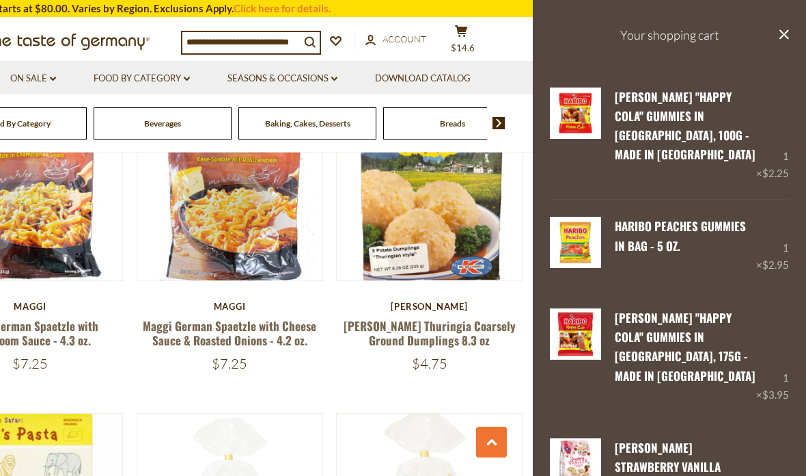
click at [675, 169] on link "Remove" at bounding box center [670, 175] width 42 height 12
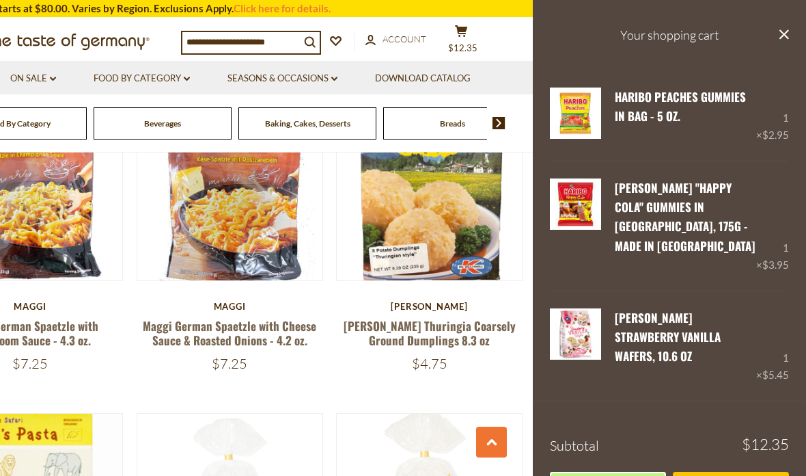
scroll to position [0, 0]
click at [774, 42] on h3 "Your shopping cart" at bounding box center [669, 35] width 273 height 70
click at [770, 29] on h3 "Your shopping cart" at bounding box center [669, 35] width 273 height 70
click at [779, 43] on button "close" at bounding box center [784, 35] width 10 height 17
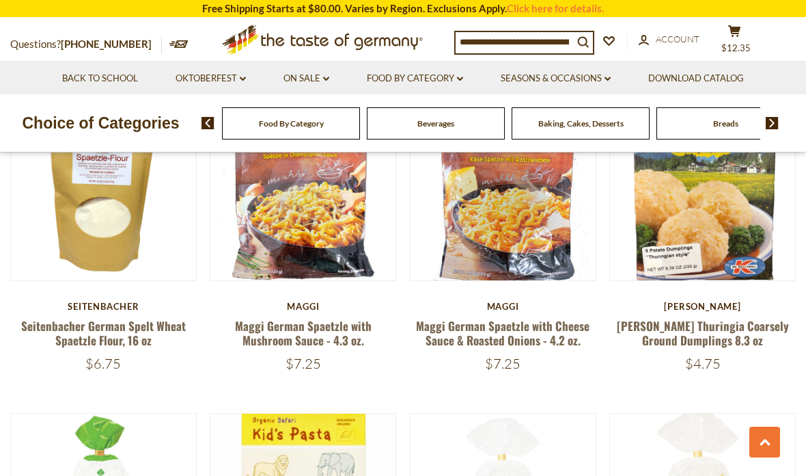
click at [439, 76] on link "Food By Category dropdown_arrow" at bounding box center [415, 78] width 96 height 15
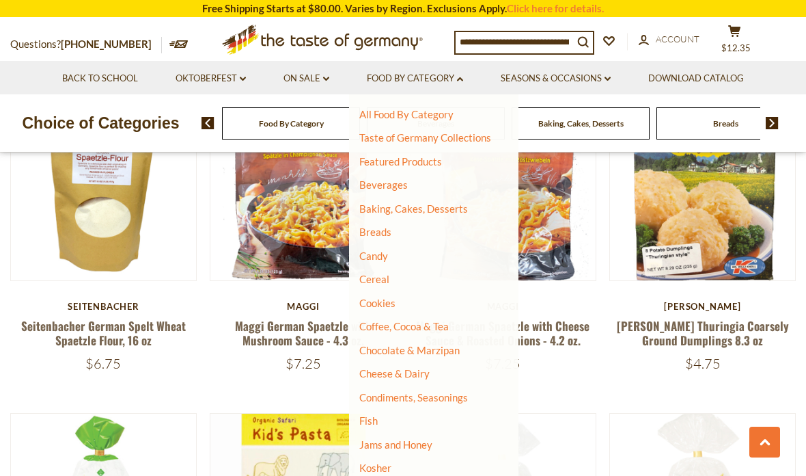
click at [373, 254] on link "Candy" at bounding box center [373, 255] width 29 height 12
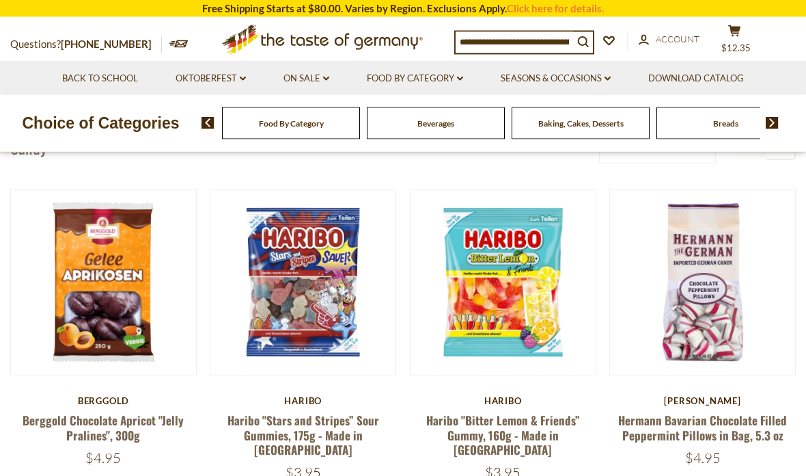
scroll to position [325, 0]
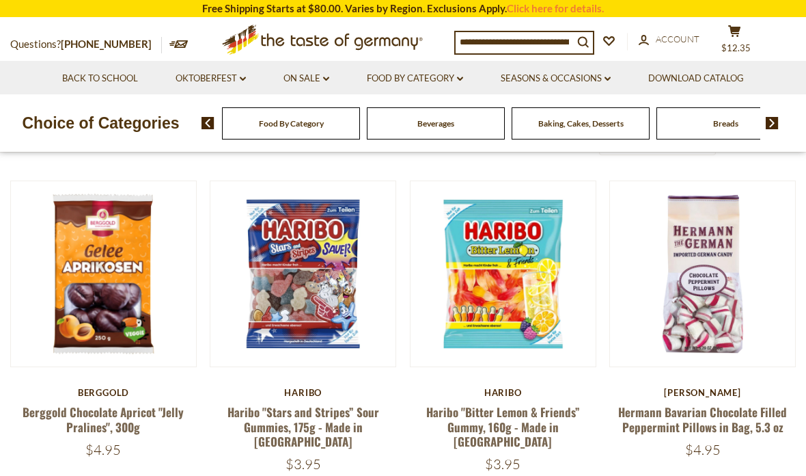
click at [517, 51] on button "Quick View" at bounding box center [503, 35] width 92 height 31
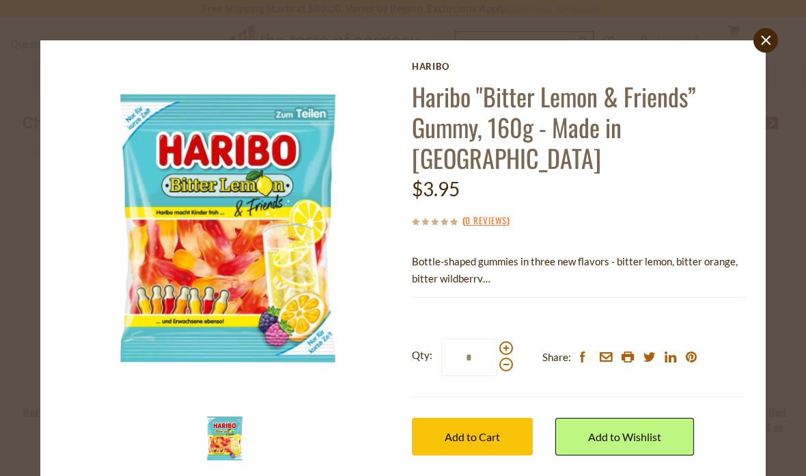
click at [476, 430] on span "Add to Cart" at bounding box center [472, 436] width 55 height 13
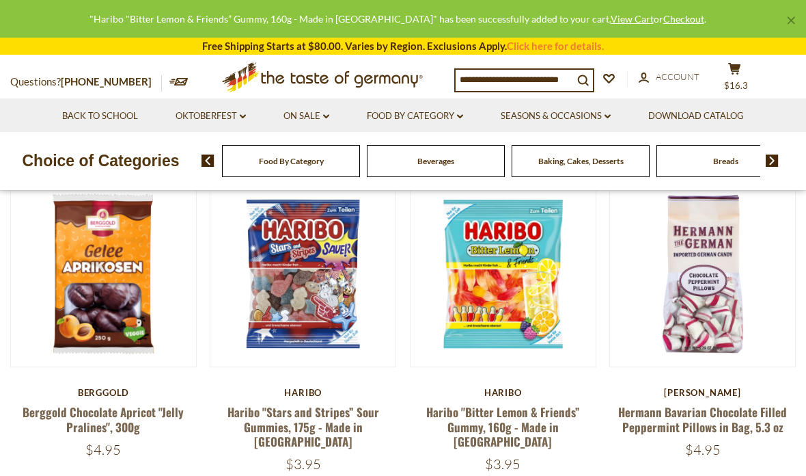
click at [746, 68] on div "Compare Compare up to 4 items: Clear Selection Compare search_icon search_icon …" at bounding box center [623, 79] width 338 height 34
click at [743, 80] on span "$16.3" at bounding box center [736, 85] width 24 height 11
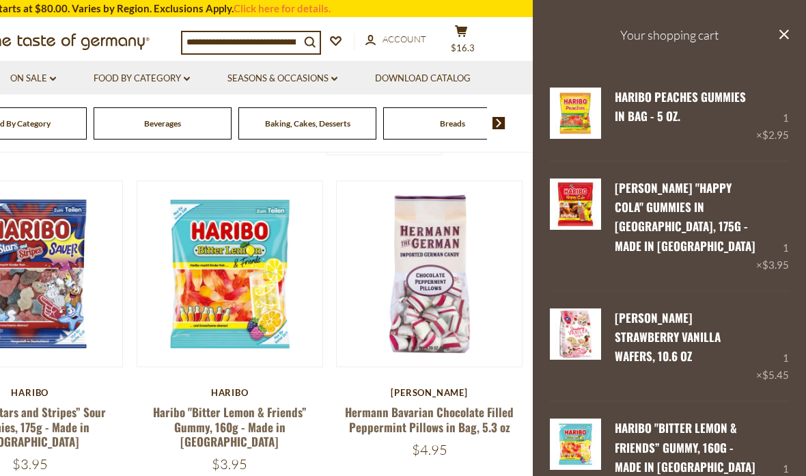
click at [780, 36] on icon "close" at bounding box center [784, 34] width 10 height 10
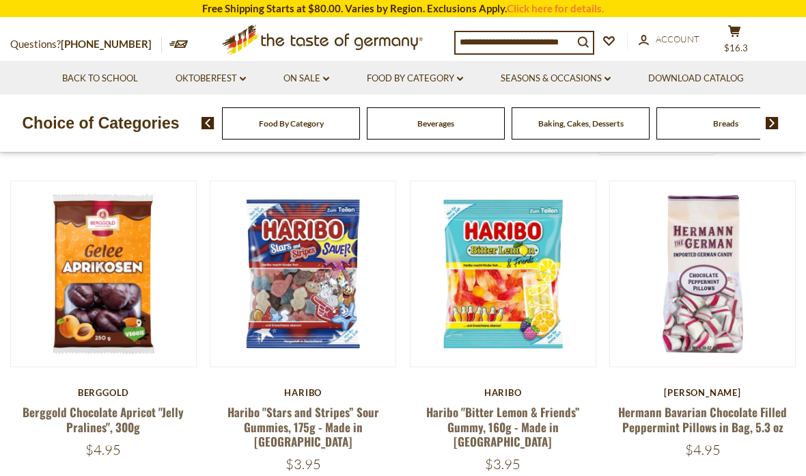
click at [549, 82] on link "Seasons & Occasions dropdown_arrow" at bounding box center [556, 78] width 110 height 15
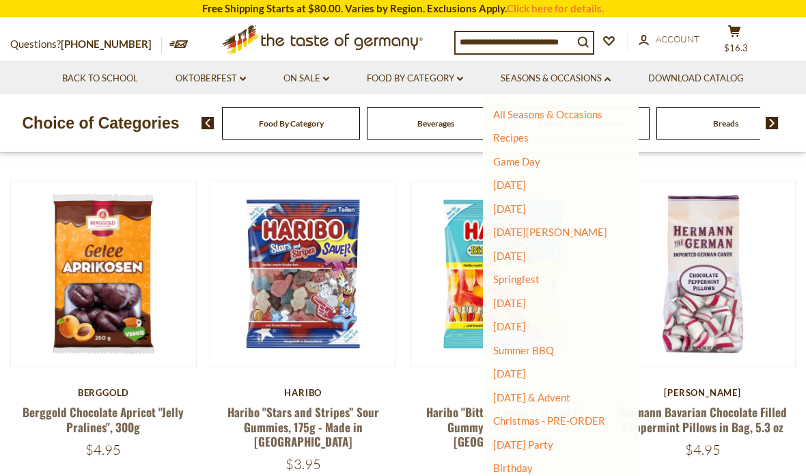
click at [531, 351] on link "Summer BBQ" at bounding box center [523, 350] width 61 height 12
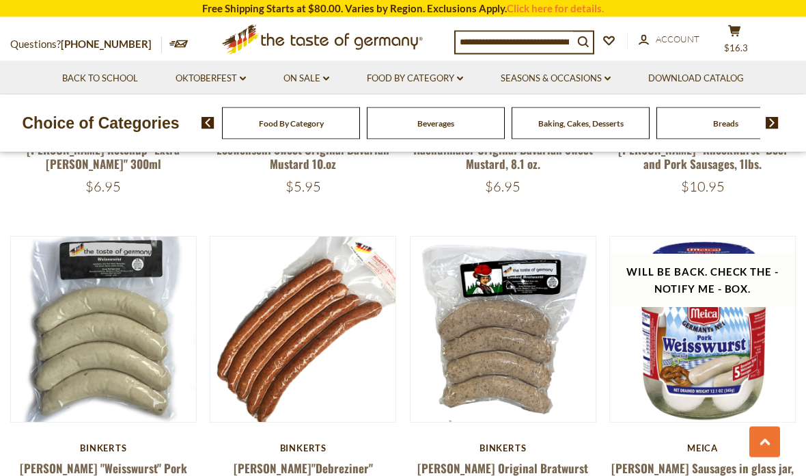
scroll to position [2863, 0]
click at [562, 76] on link "Seasons & Occasions dropdown_arrow" at bounding box center [556, 78] width 110 height 15
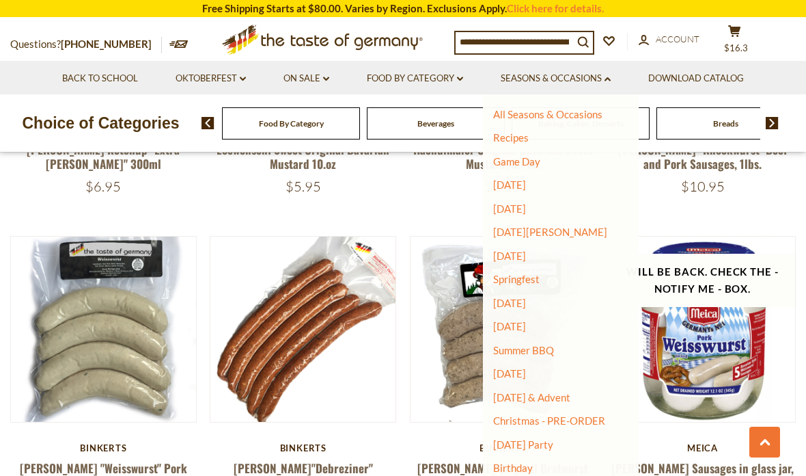
click at [558, 411] on link "Christmas - PRE-ORDER" at bounding box center [549, 420] width 112 height 19
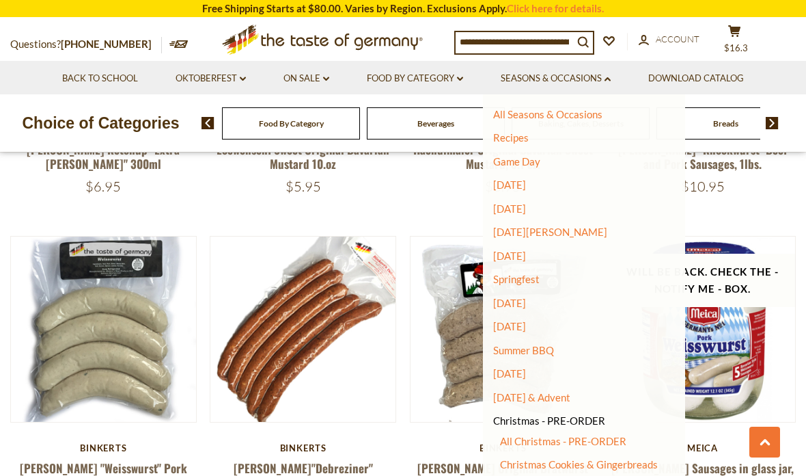
click at [552, 413] on link "Christmas - PRE-ORDER" at bounding box center [549, 420] width 112 height 19
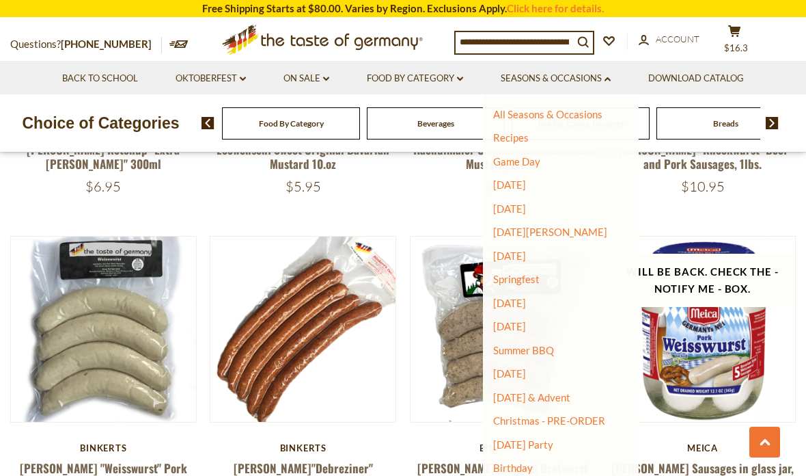
click at [519, 416] on link "Christmas - PRE-ORDER" at bounding box center [549, 420] width 112 height 19
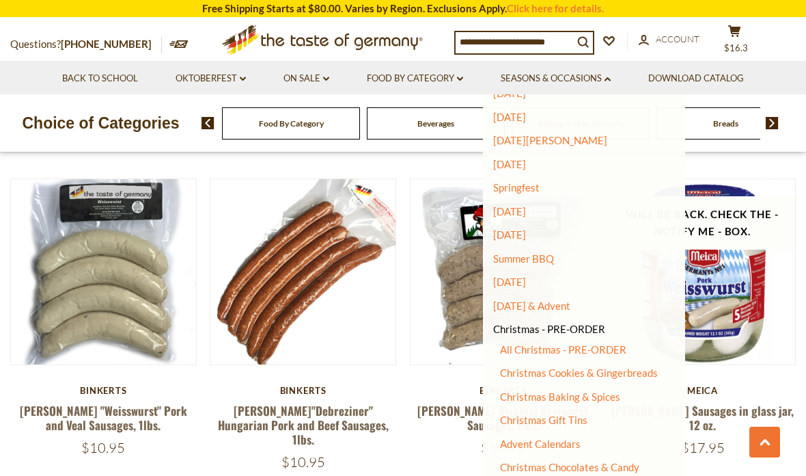
scroll to position [93, 0]
click at [604, 342] on link "All Christmas - PRE-ORDER" at bounding box center [563, 348] width 126 height 12
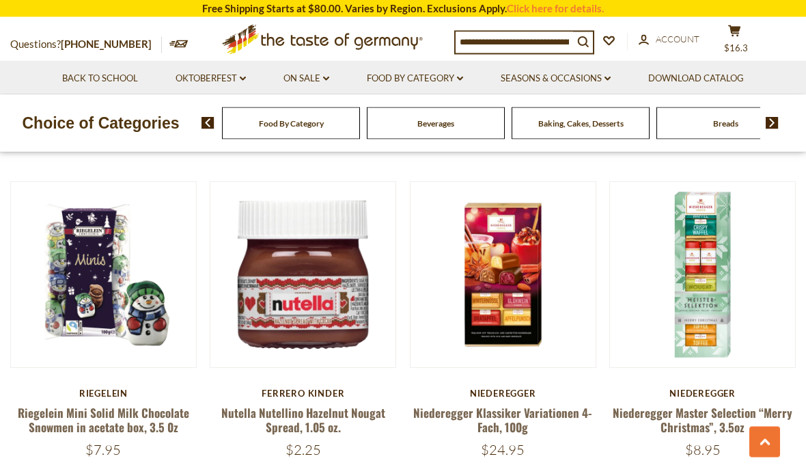
scroll to position [2634, 0]
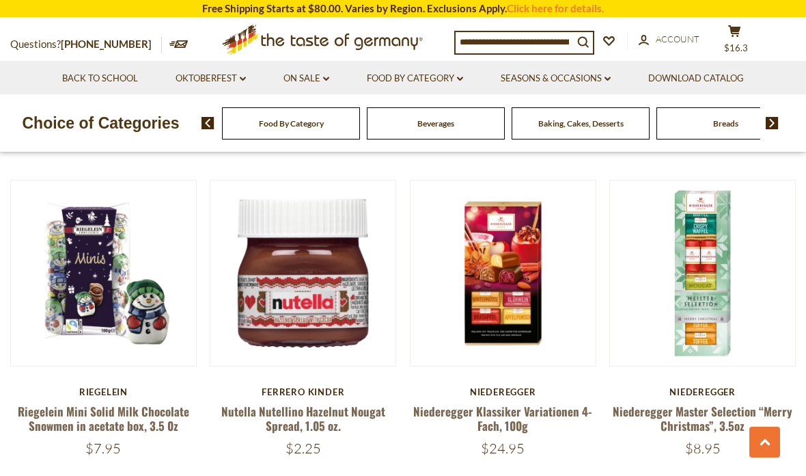
click at [514, 50] on button "Quick View" at bounding box center [503, 34] width 92 height 31
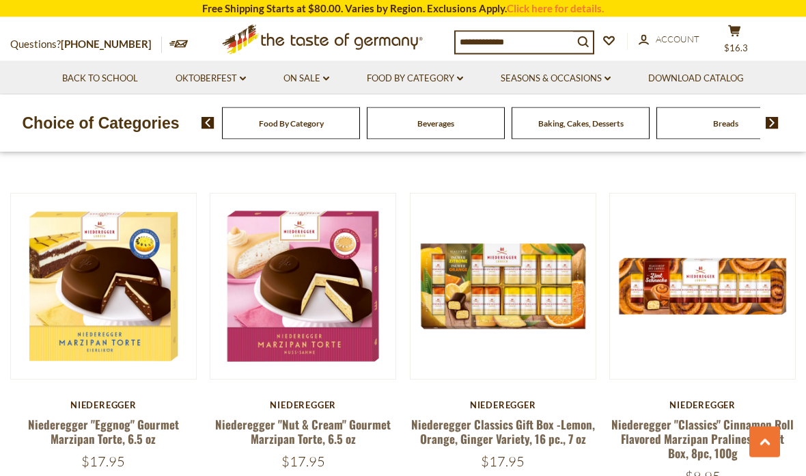
scroll to position [2940, 0]
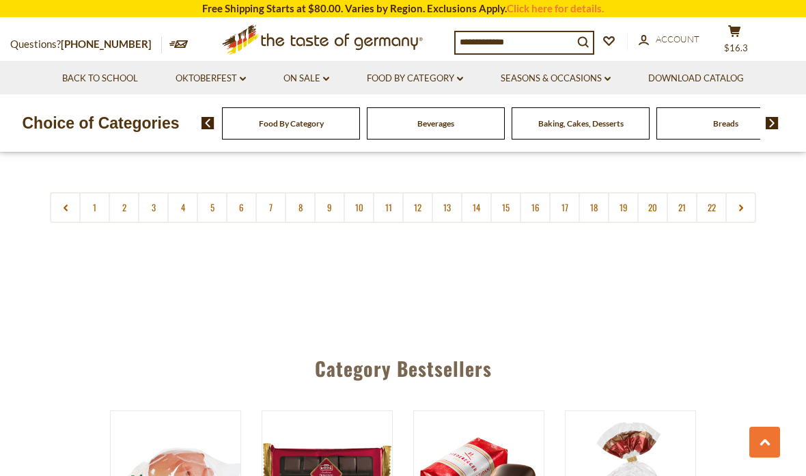
click at [118, 192] on link "2" at bounding box center [124, 207] width 31 height 31
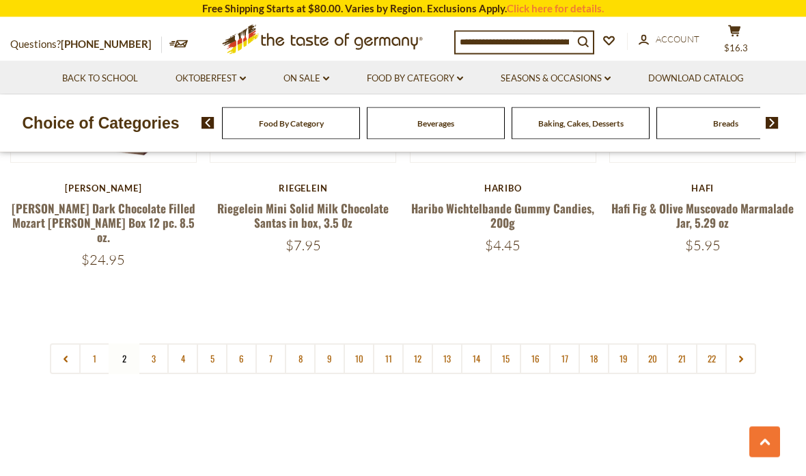
scroll to position [3148, 0]
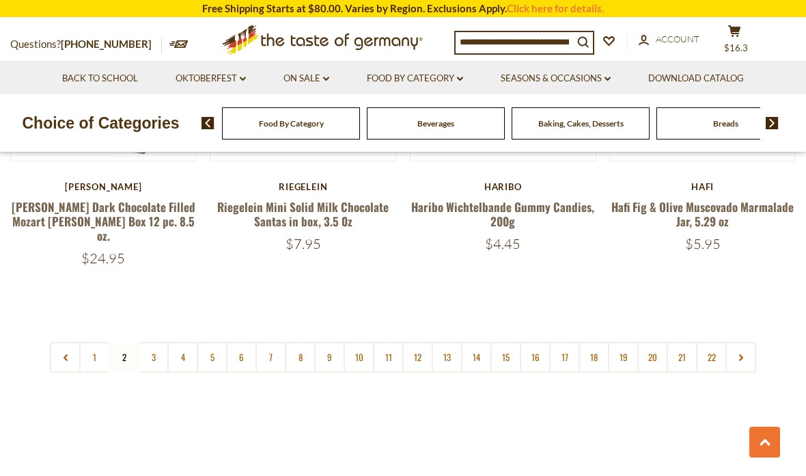
click at [149, 342] on link "3" at bounding box center [153, 357] width 31 height 31
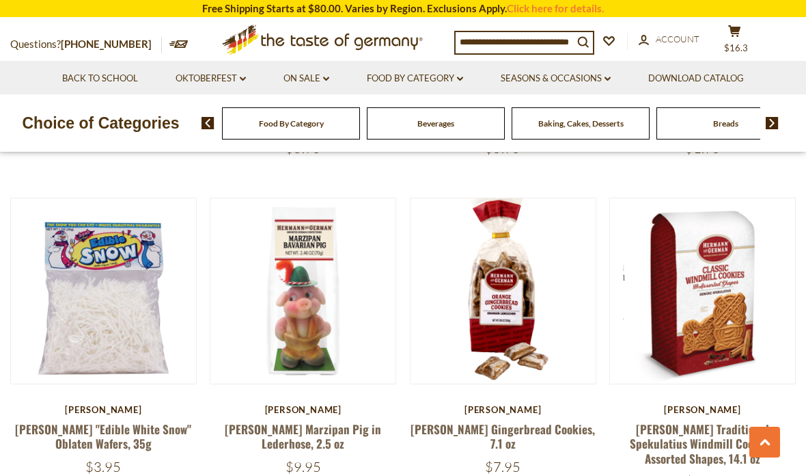
scroll to position [1611, 0]
click at [517, 68] on button "Quick View" at bounding box center [503, 53] width 92 height 31
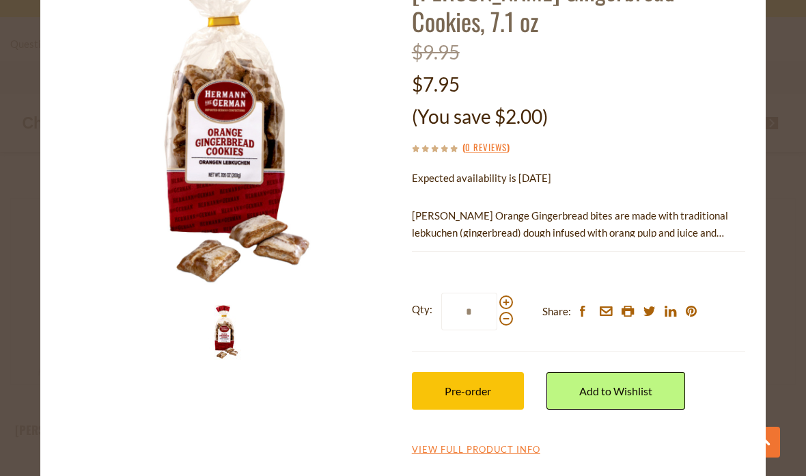
scroll to position [105, 0]
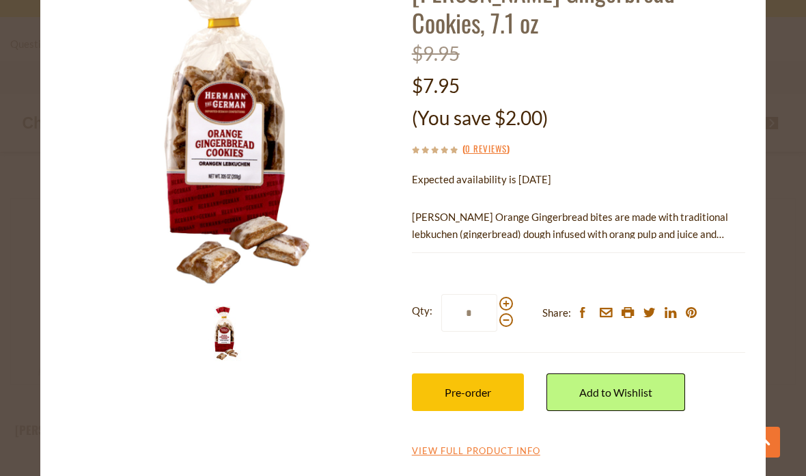
click at [478, 385] on span "Pre-order" at bounding box center [468, 391] width 46 height 13
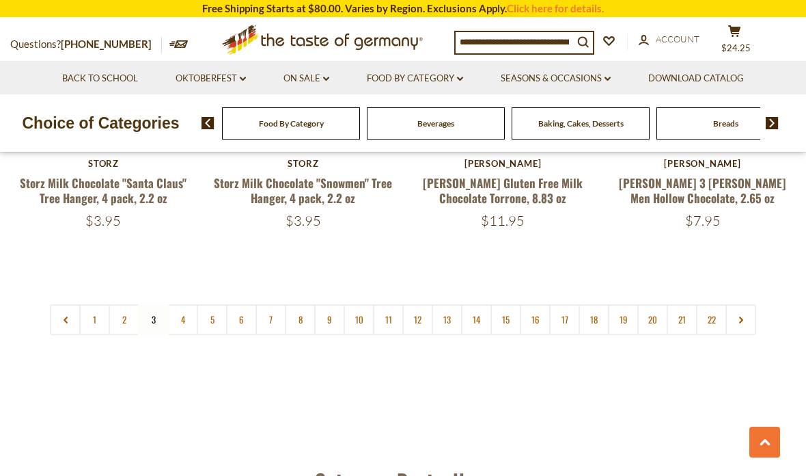
scroll to position [3228, 0]
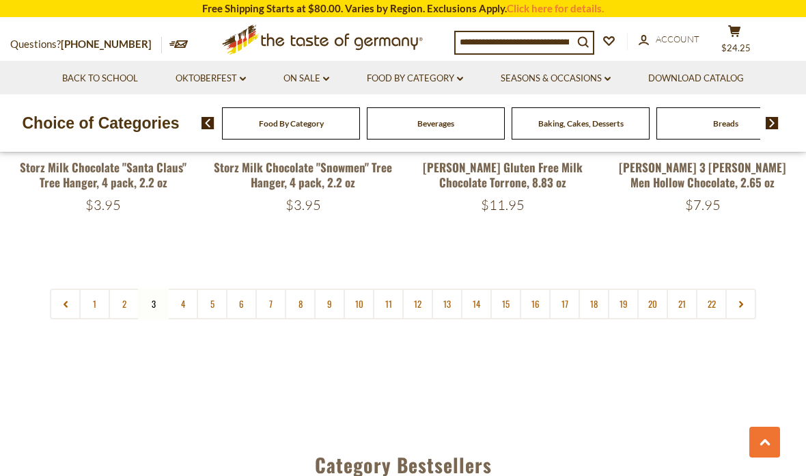
click at [175, 288] on link "4" at bounding box center [182, 303] width 31 height 31
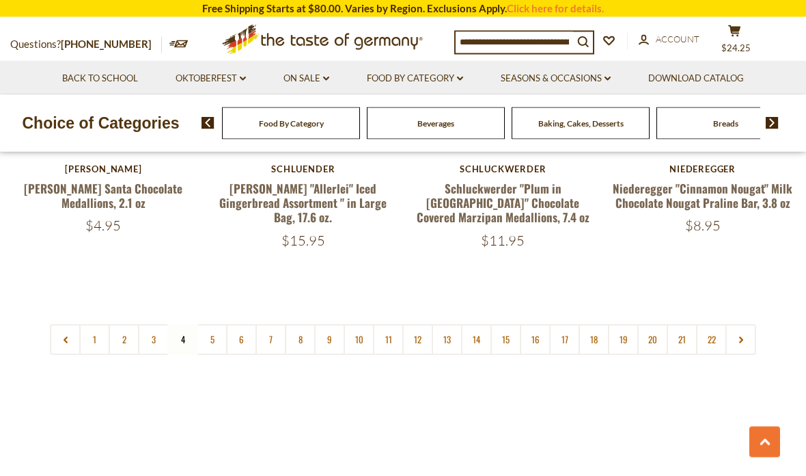
scroll to position [3188, 0]
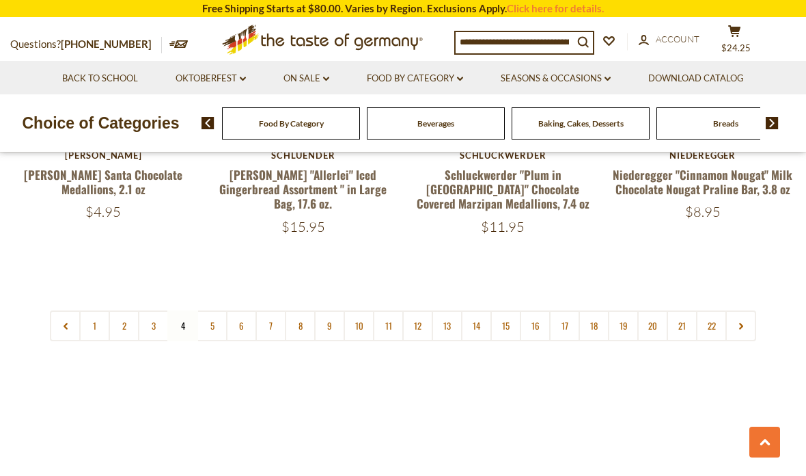
click at [211, 318] on link "5" at bounding box center [212, 325] width 31 height 31
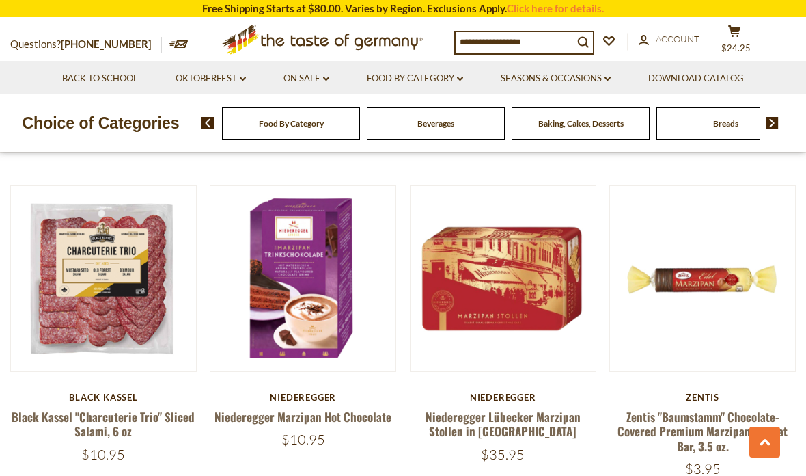
scroll to position [2637, 0]
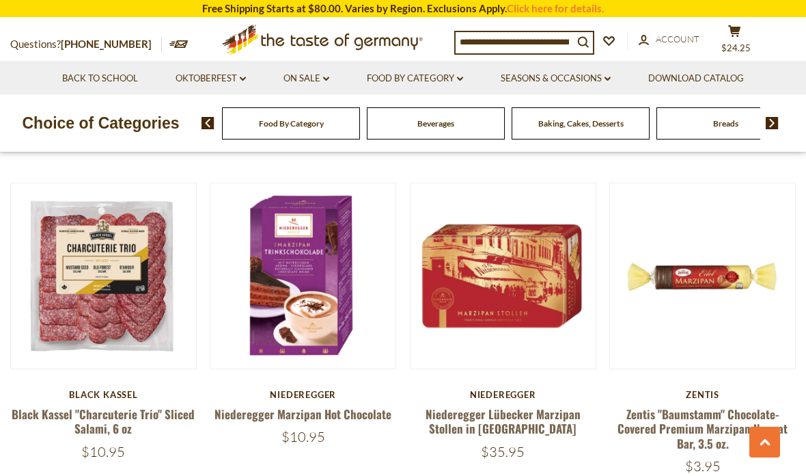
click at [292, 53] on button "Quick View" at bounding box center [303, 37] width 92 height 31
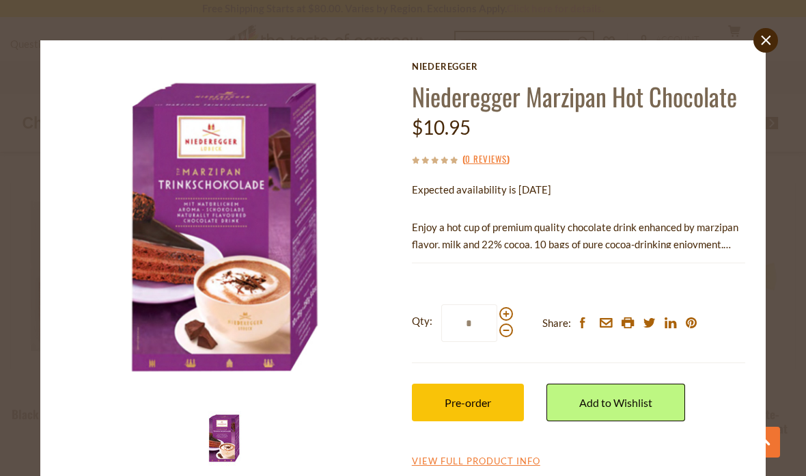
click at [444, 396] on button "Pre-order" at bounding box center [468, 402] width 112 height 38
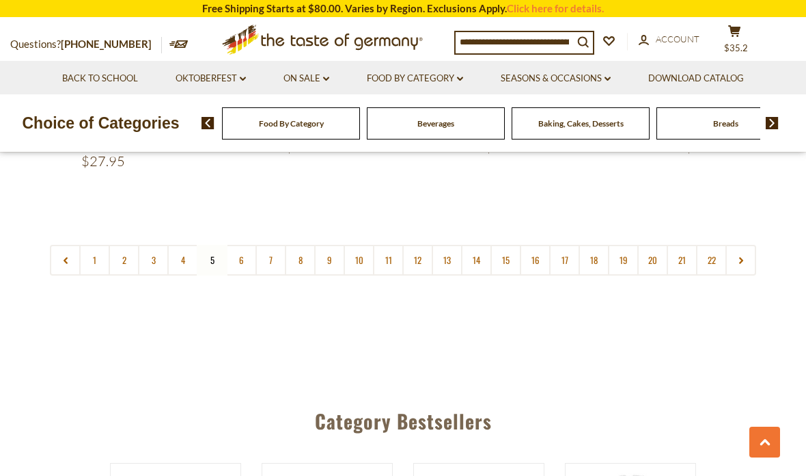
scroll to position [3280, 0]
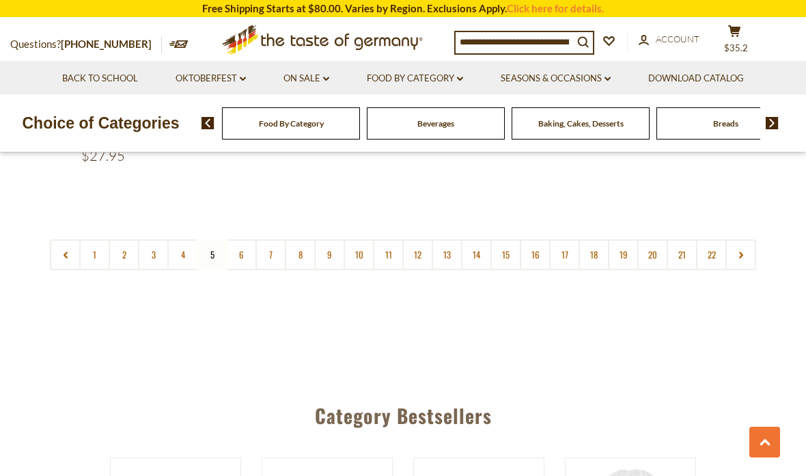
click at [239, 239] on link "6" at bounding box center [241, 254] width 31 height 31
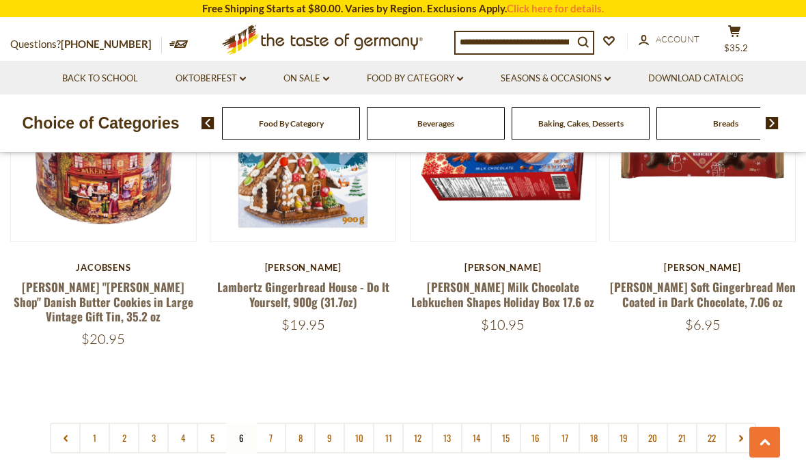
scroll to position [3055, 0]
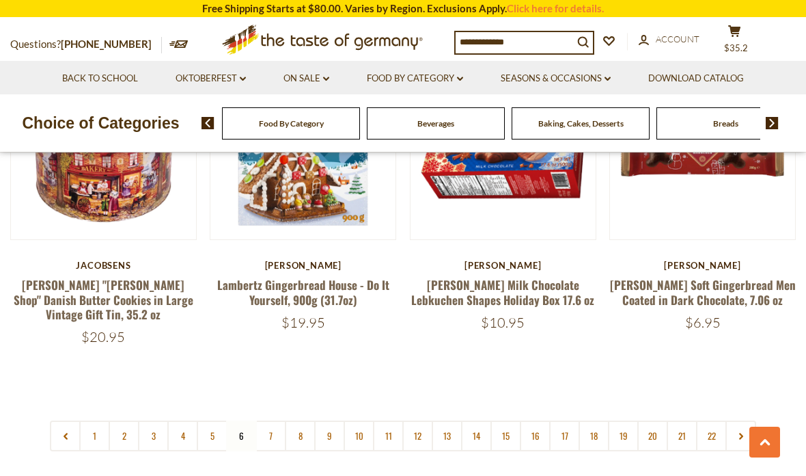
click at [271, 420] on link "7" at bounding box center [271, 435] width 31 height 31
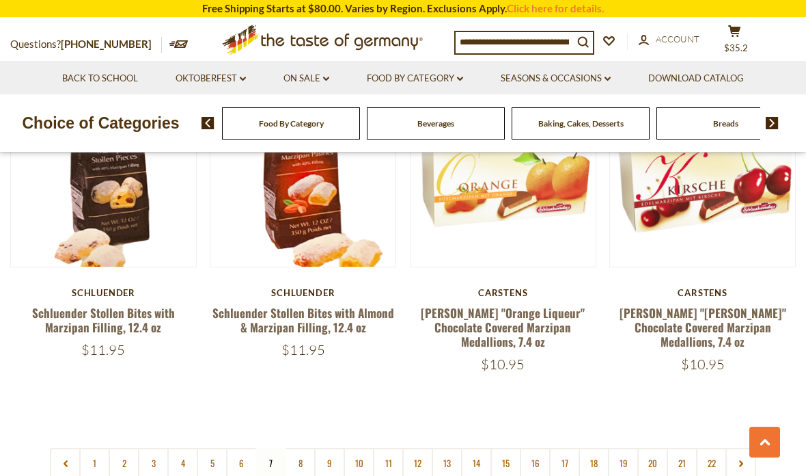
scroll to position [3044, 0]
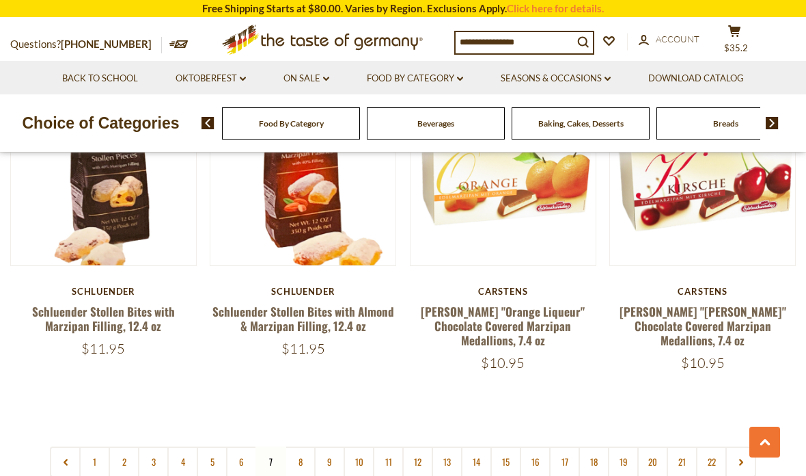
click at [301, 446] on link "8" at bounding box center [300, 461] width 31 height 31
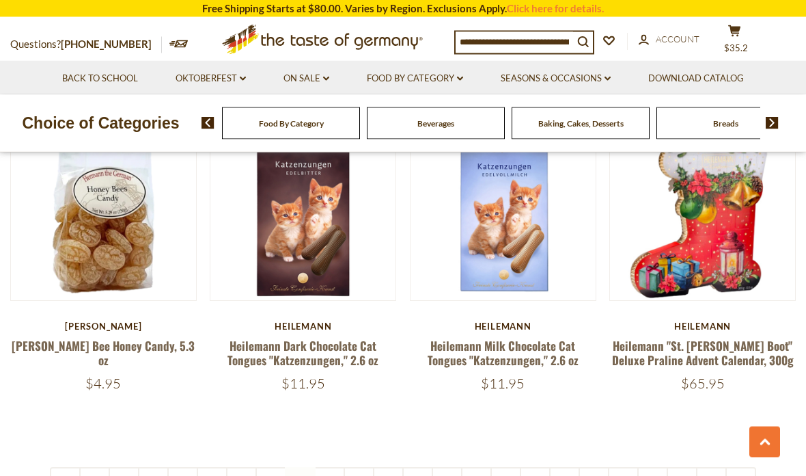
scroll to position [3032, 0]
click at [334, 466] on link "9" at bounding box center [329, 481] width 31 height 31
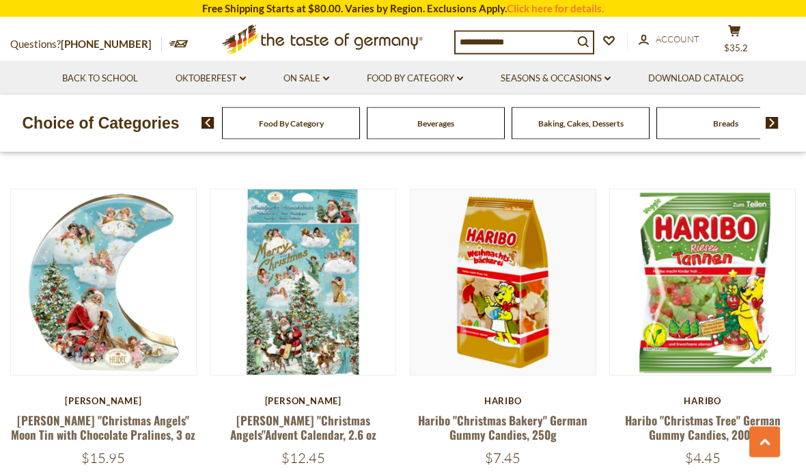
scroll to position [649, 0]
click at [484, 59] on button "Quick View" at bounding box center [503, 43] width 92 height 31
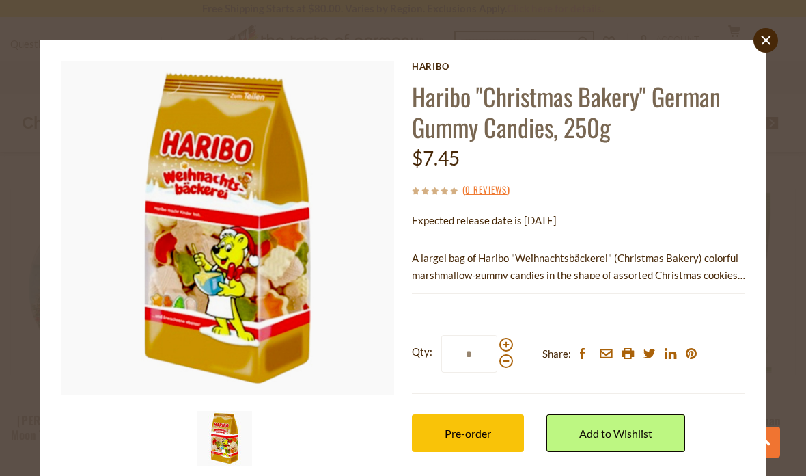
click at [44, 44] on div "close Haribo Haribo "Christmas Bakery" German Gummy Candies, 250g $7.45 ( 0 Rev…" at bounding box center [403, 280] width 726 height 480
click at [767, 46] on link "close" at bounding box center [766, 40] width 25 height 25
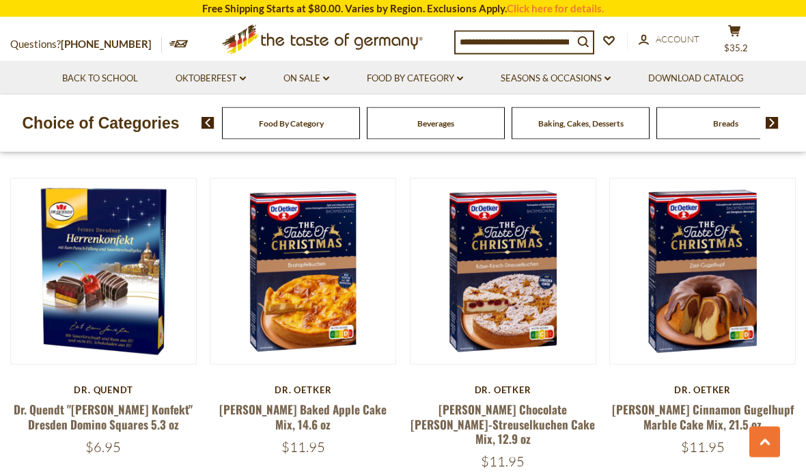
scroll to position [1635, 0]
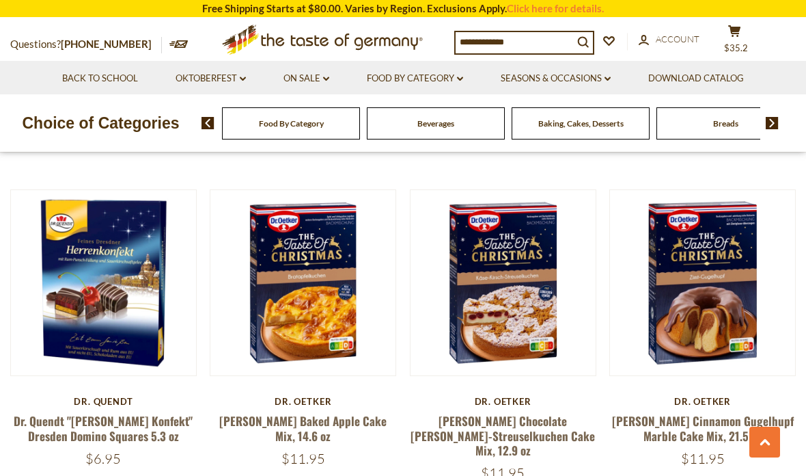
click at [495, 59] on button "Quick View" at bounding box center [503, 44] width 92 height 31
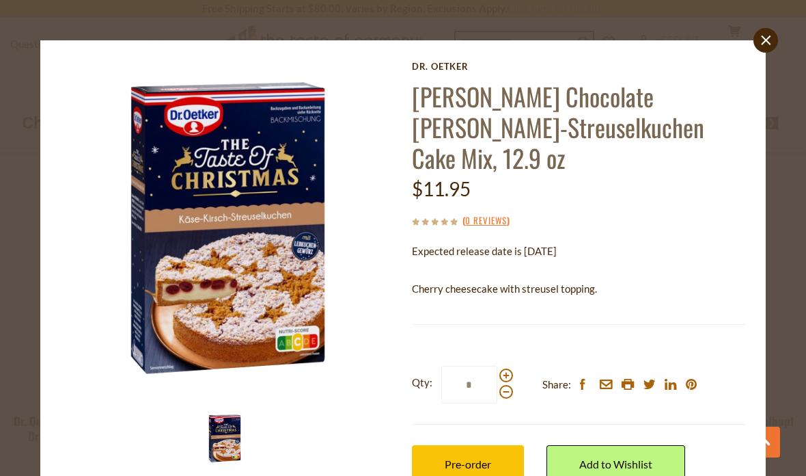
click at [767, 40] on icon at bounding box center [766, 41] width 10 height 10
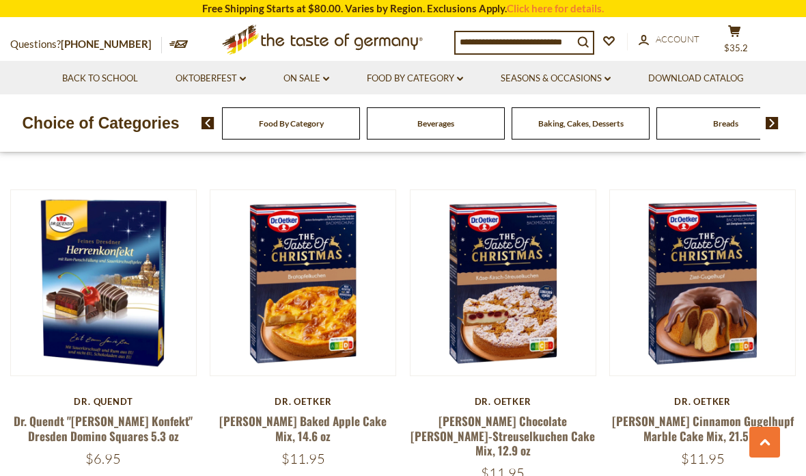
click at [320, 59] on button "Quick View" at bounding box center [303, 44] width 92 height 31
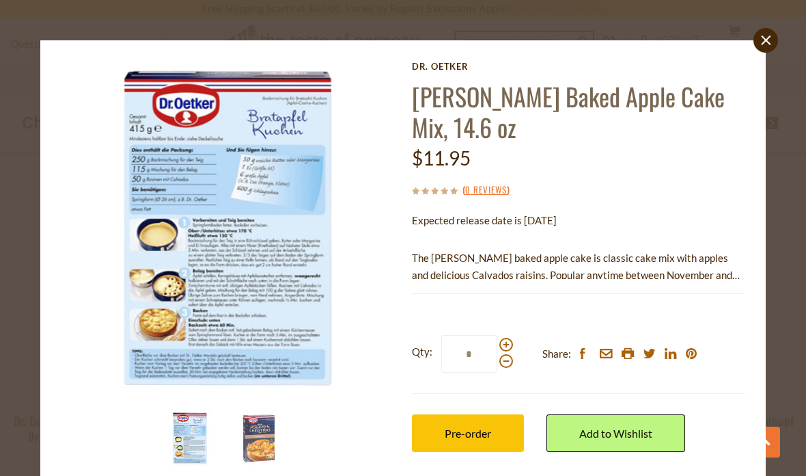
click at [262, 437] on img at bounding box center [259, 438] width 55 height 55
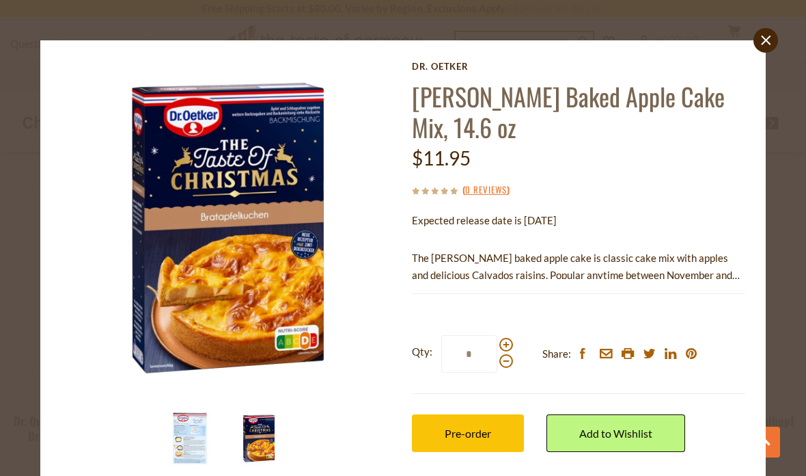
click at [41, 55] on div "close Dr. Oetker Dr. Oetker Baked Apple Cake Mix, 14.6 oz $11.95 ( 0 Reviews ) …" at bounding box center [403, 280] width 726 height 480
click at [759, 46] on link "close" at bounding box center [766, 40] width 25 height 25
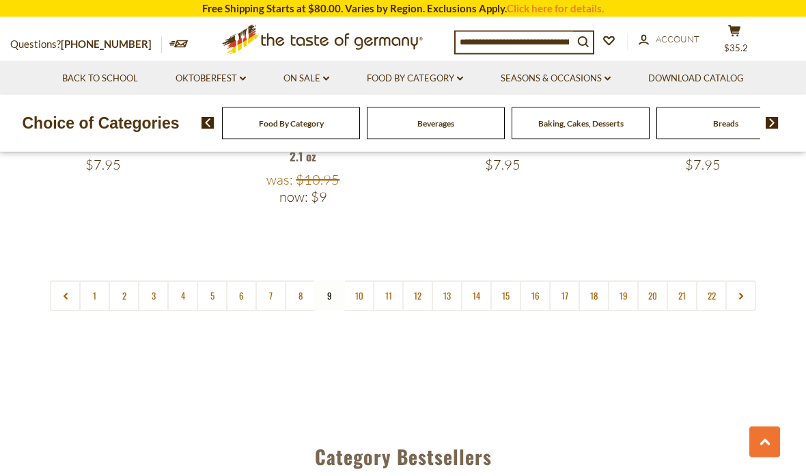
scroll to position [3259, 0]
click at [358, 280] on link "10" at bounding box center [359, 295] width 31 height 31
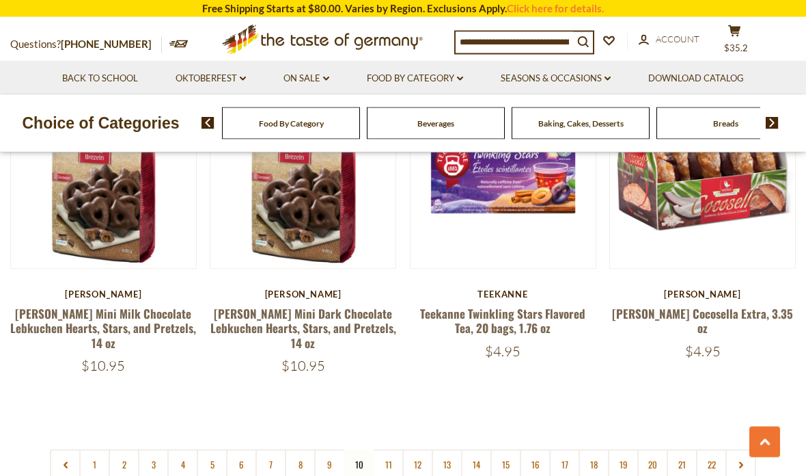
scroll to position [3088, 0]
click at [382, 449] on link "11" at bounding box center [388, 464] width 31 height 31
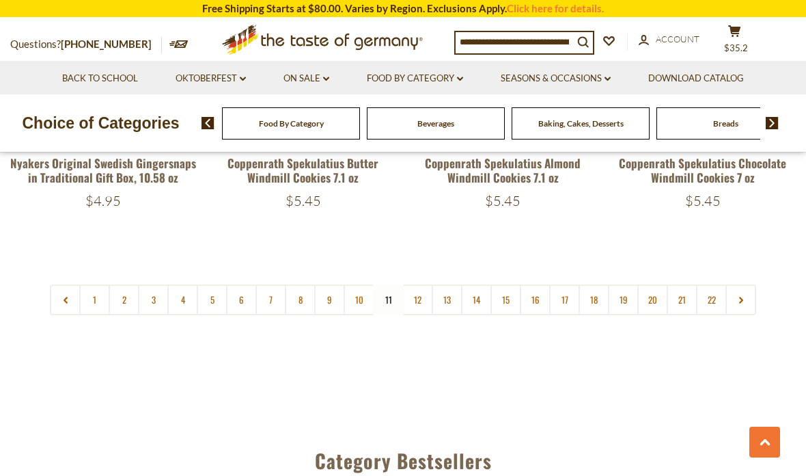
scroll to position [3243, 0]
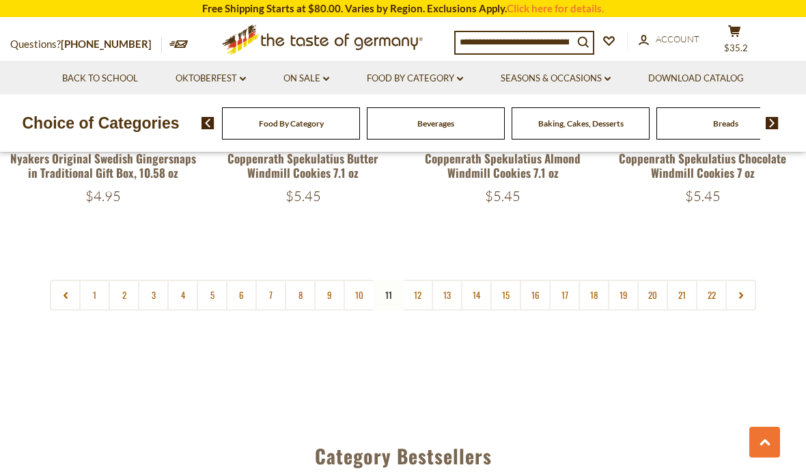
click at [415, 282] on link "12" at bounding box center [418, 295] width 31 height 31
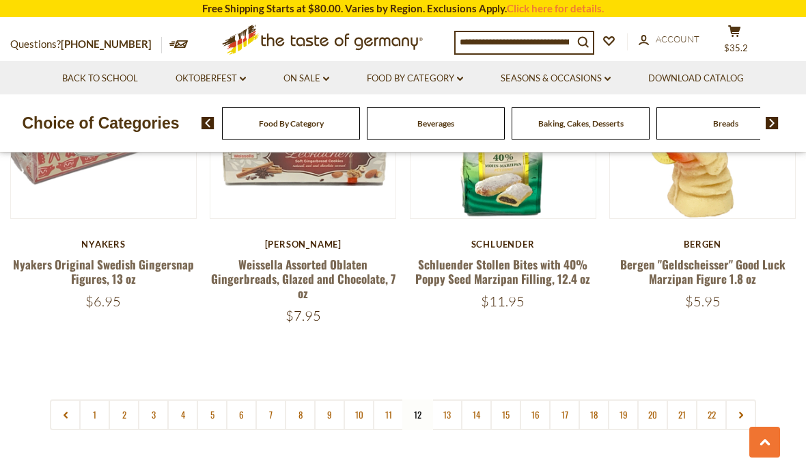
scroll to position [3109, 0]
click at [448, 398] on link "13" at bounding box center [447, 413] width 31 height 31
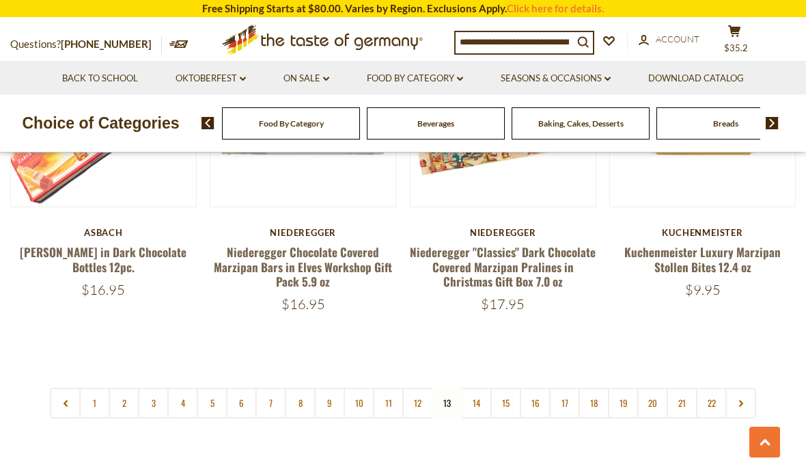
scroll to position [3130, 0]
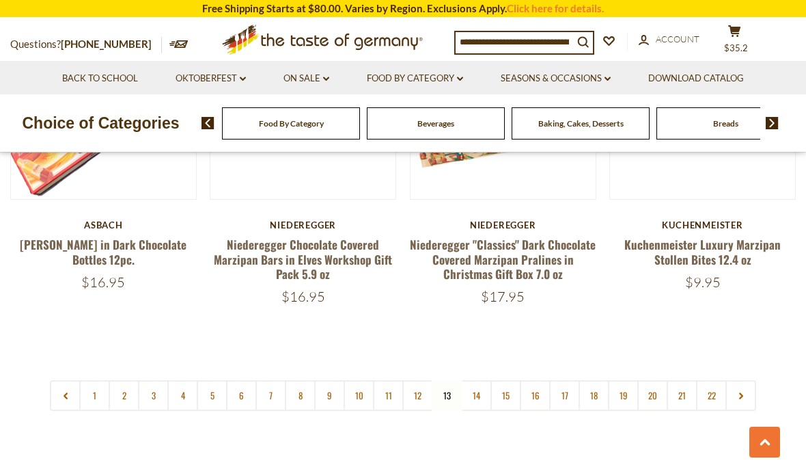
click at [478, 390] on link "14" at bounding box center [476, 395] width 31 height 31
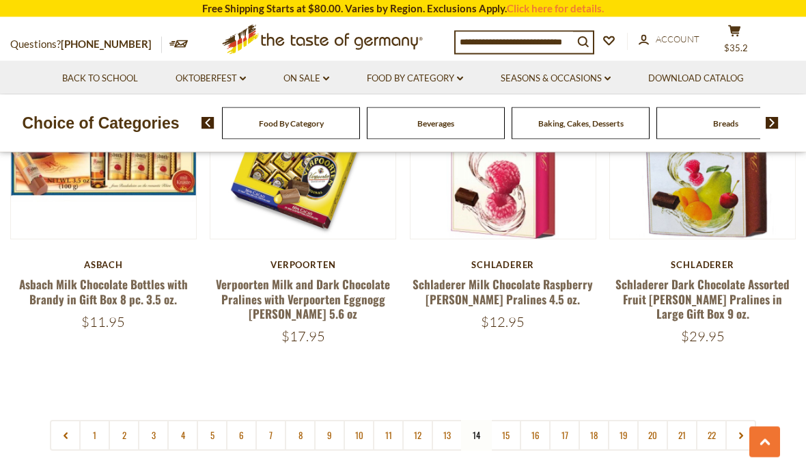
scroll to position [3115, 0]
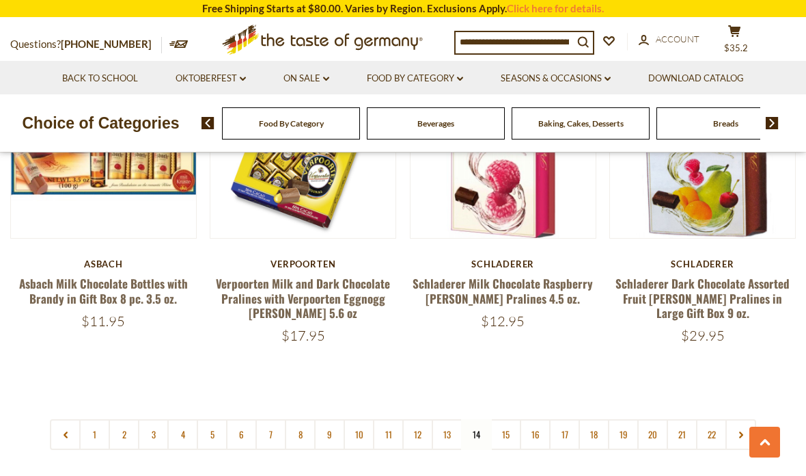
click at [502, 419] on link "15" at bounding box center [506, 434] width 31 height 31
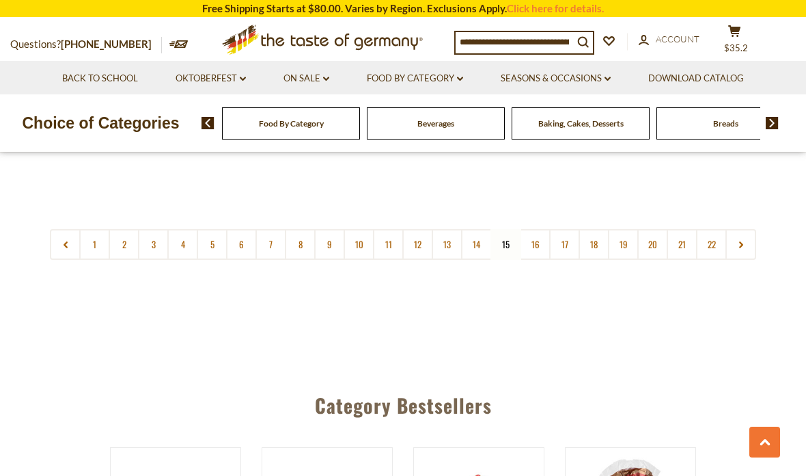
scroll to position [3246, 0]
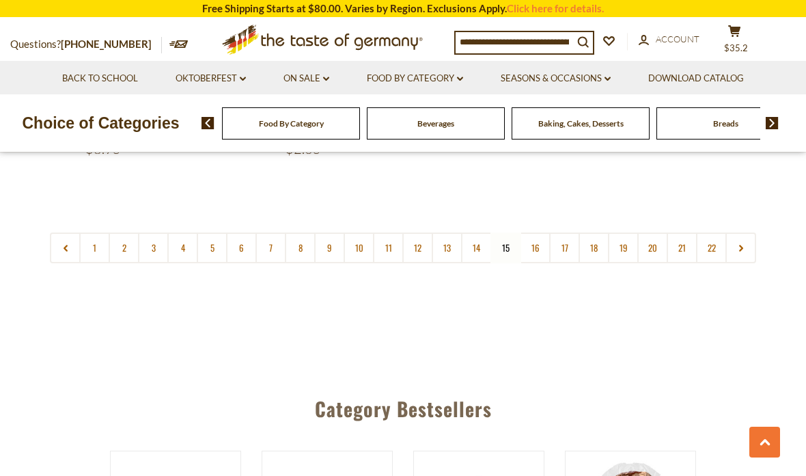
click at [531, 232] on link "16" at bounding box center [535, 247] width 31 height 31
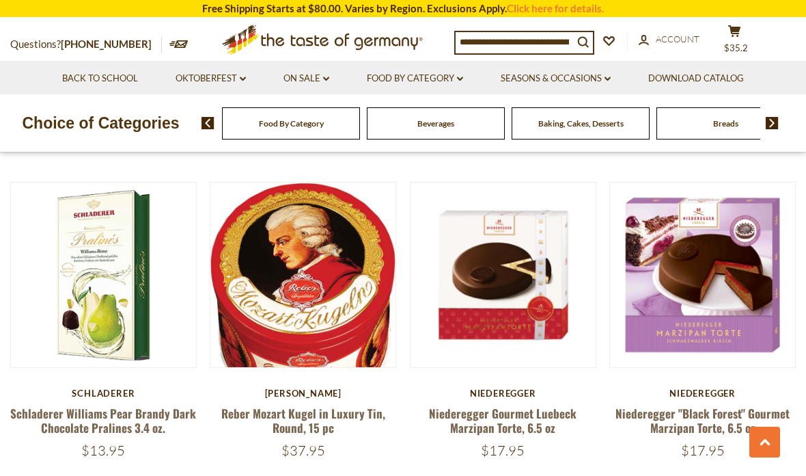
scroll to position [1314, 0]
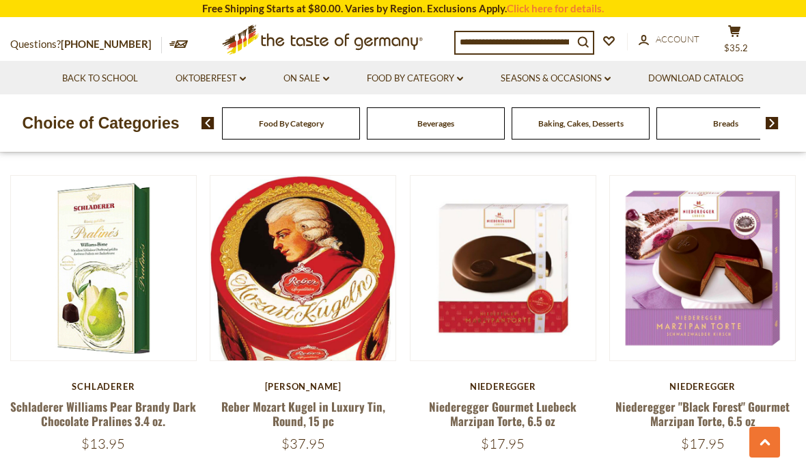
click at [706, 45] on button "Quick View" at bounding box center [703, 29] width 92 height 31
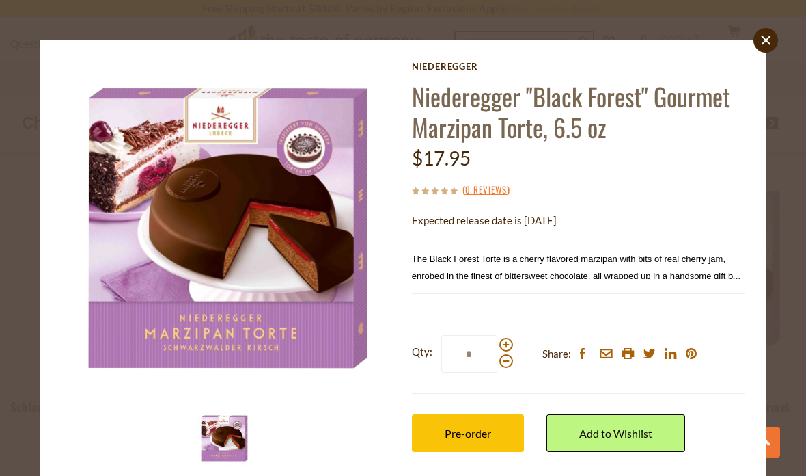
click at [766, 47] on link "close" at bounding box center [766, 40] width 25 height 25
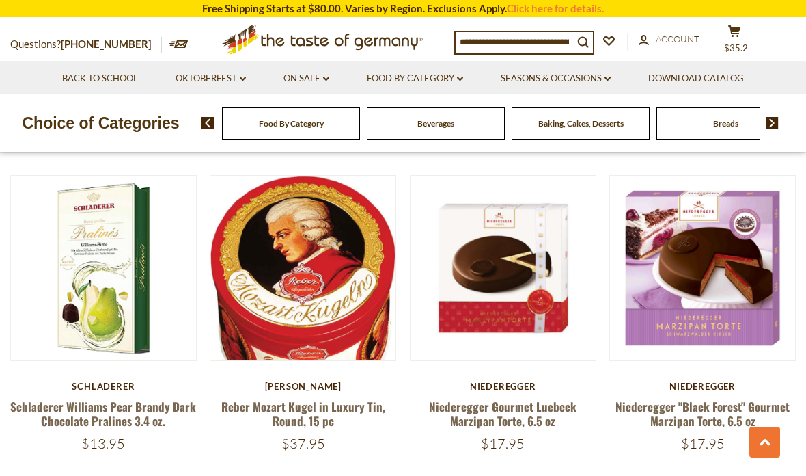
click at [510, 45] on button "Quick View" at bounding box center [503, 29] width 92 height 31
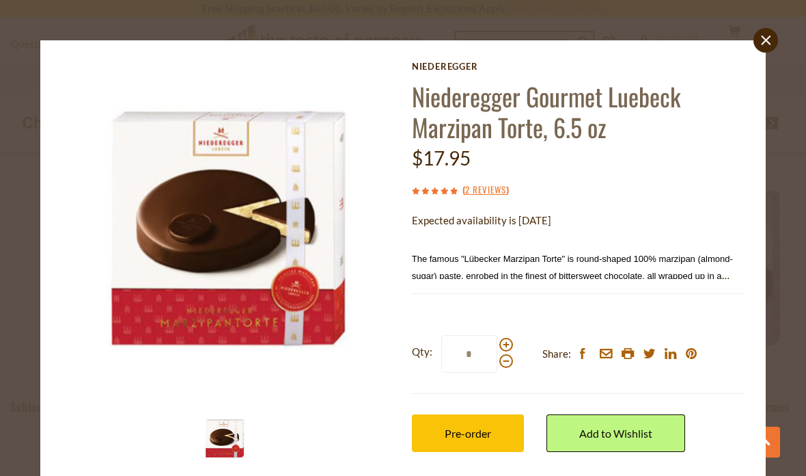
click at [771, 35] on link "close" at bounding box center [766, 40] width 25 height 25
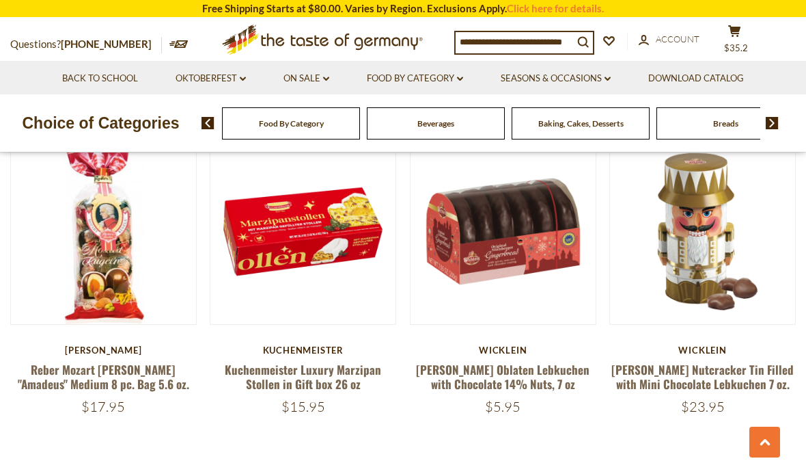
scroll to position [2953, 0]
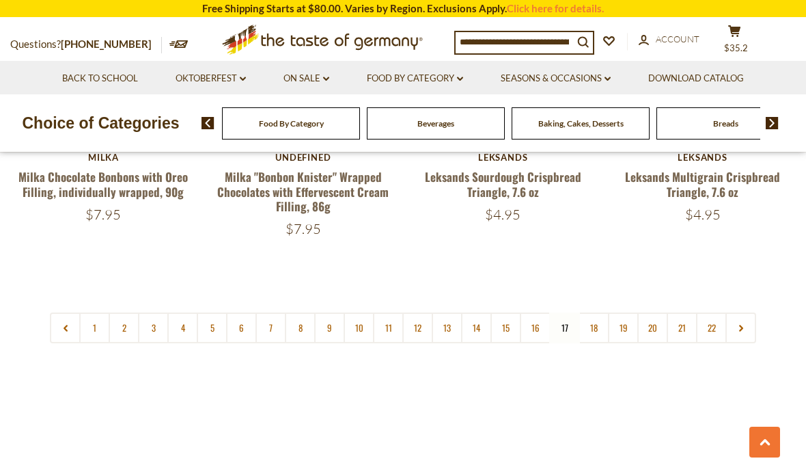
scroll to position [3218, 0]
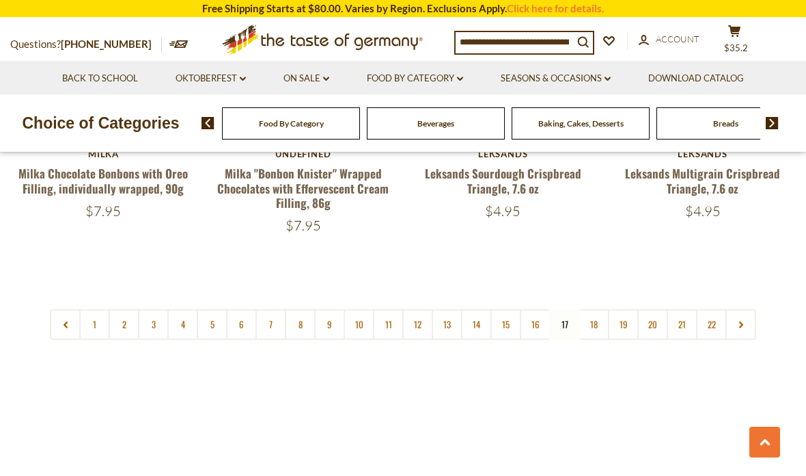
click at [592, 309] on link "18" at bounding box center [594, 324] width 31 height 31
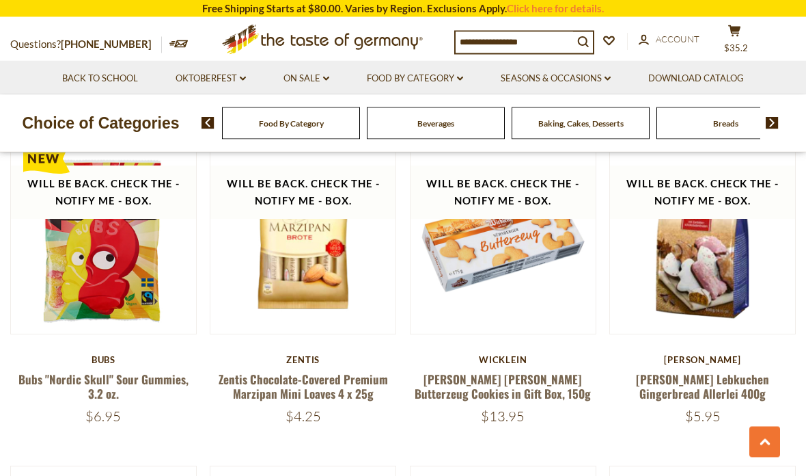
scroll to position [1001, 0]
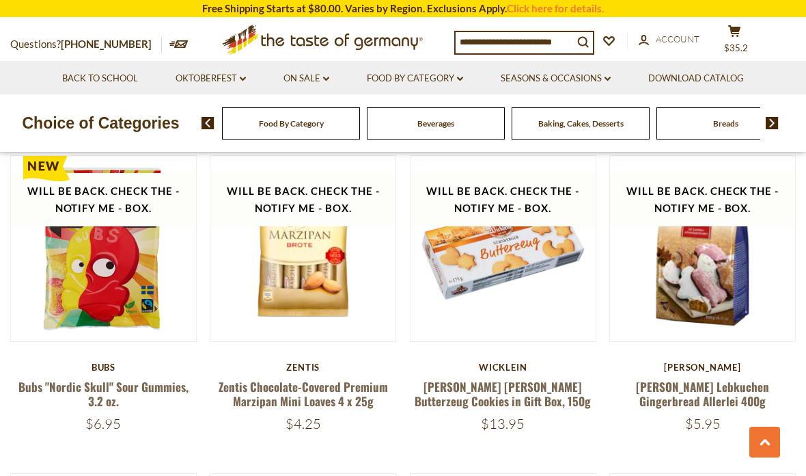
click at [577, 72] on link "Seasons & Occasions dropdown_arrow" at bounding box center [556, 78] width 110 height 15
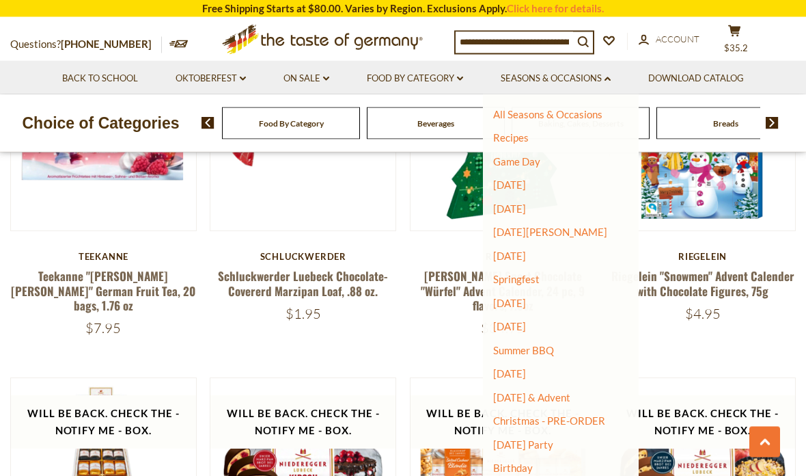
scroll to position [1430, 0]
click at [544, 346] on link "Summer BBQ" at bounding box center [523, 350] width 61 height 12
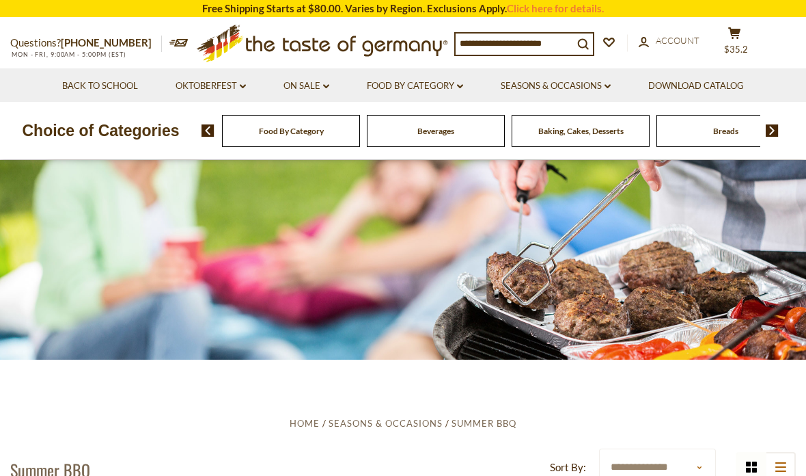
click at [577, 89] on link "Seasons & Occasions dropdown_arrow" at bounding box center [556, 86] width 110 height 15
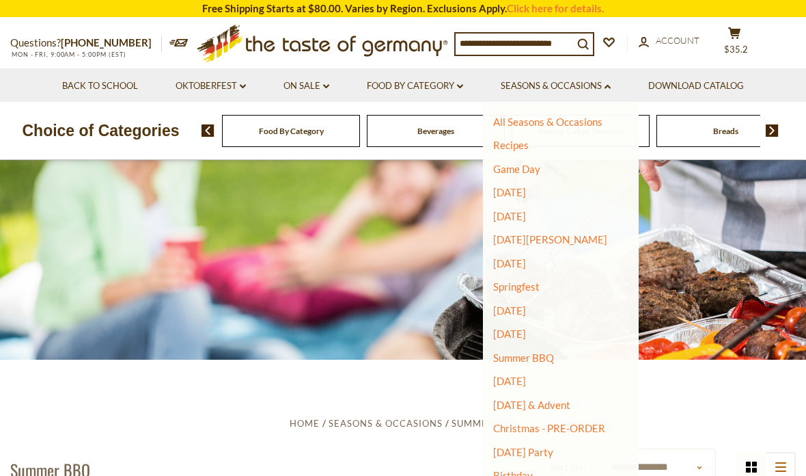
click at [556, 398] on link "[DATE] & Advent" at bounding box center [531, 404] width 77 height 12
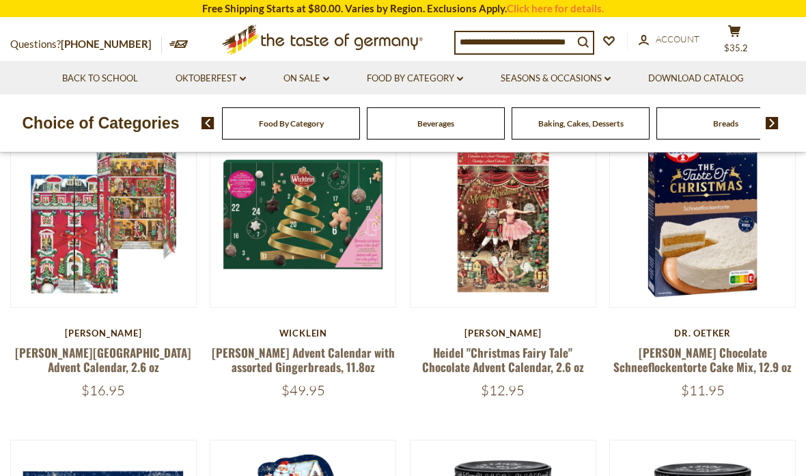
scroll to position [398, 0]
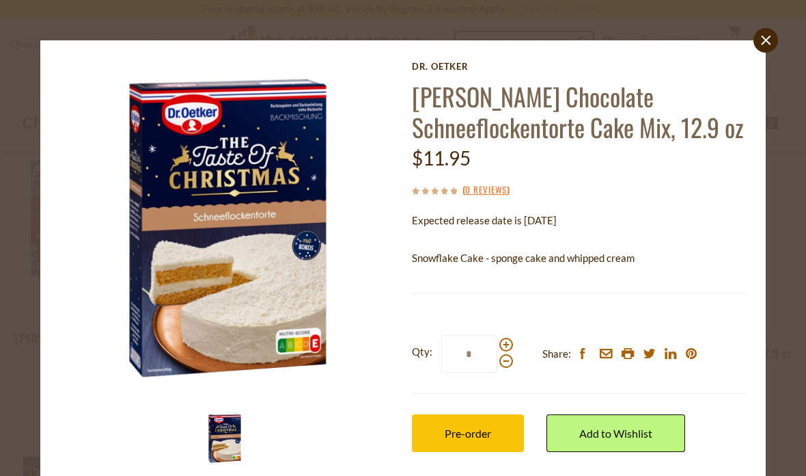
click at [40, 182] on div "close Dr. Oetker Dr. Oetker Chocolate Schneeflockentorte Cake Mix, 12.9 oz $11.…" at bounding box center [403, 280] width 726 height 480
click at [766, 36] on icon "close" at bounding box center [766, 41] width 10 height 10
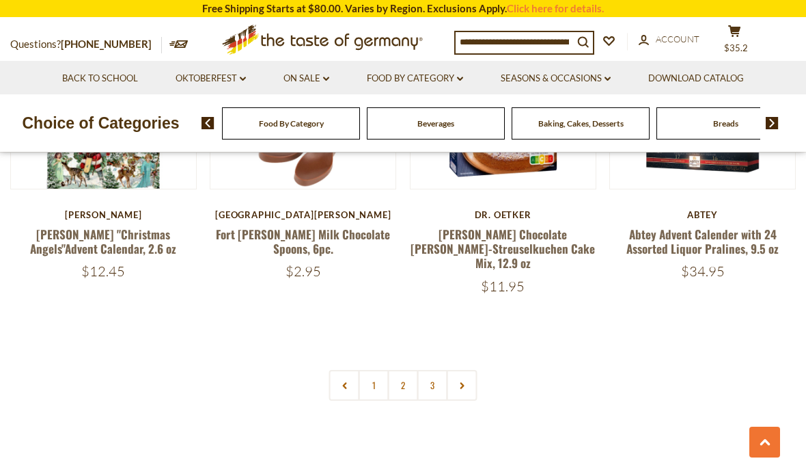
scroll to position [3082, 0]
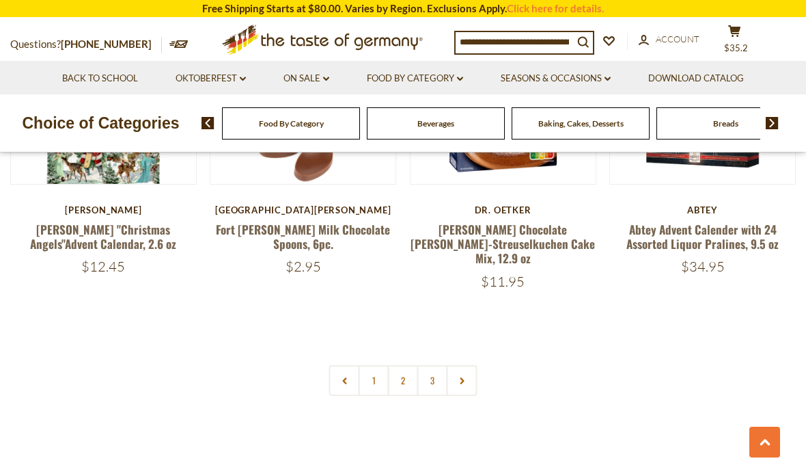
click at [401, 365] on link "2" at bounding box center [403, 380] width 31 height 31
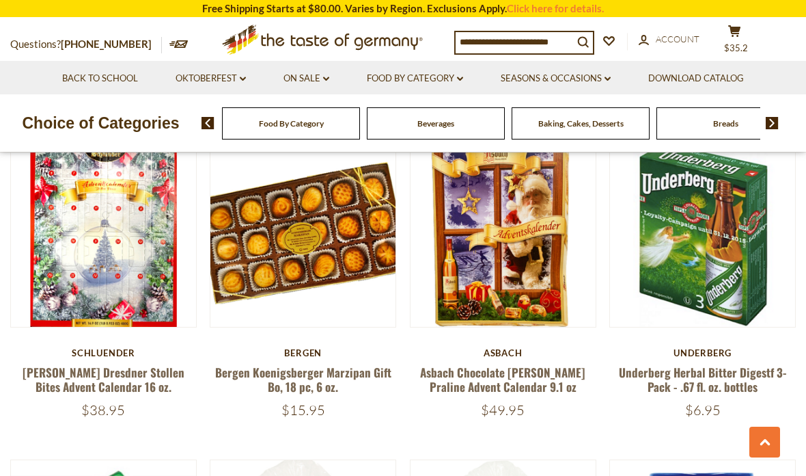
scroll to position [1374, 0]
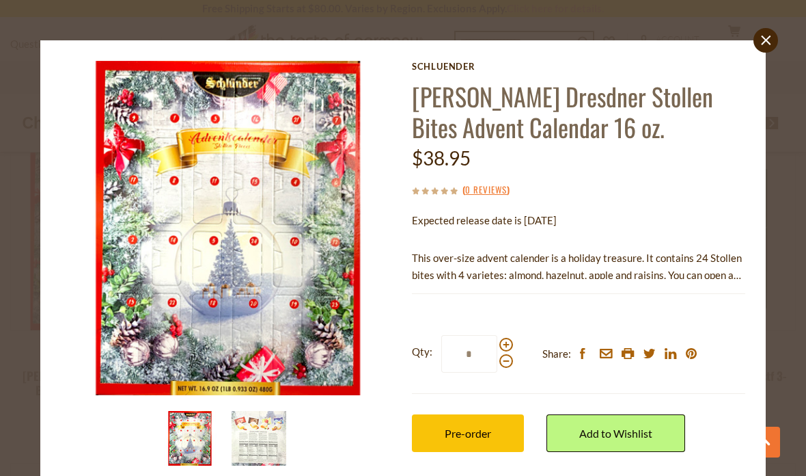
click at [764, 40] on icon "close" at bounding box center [766, 41] width 10 height 10
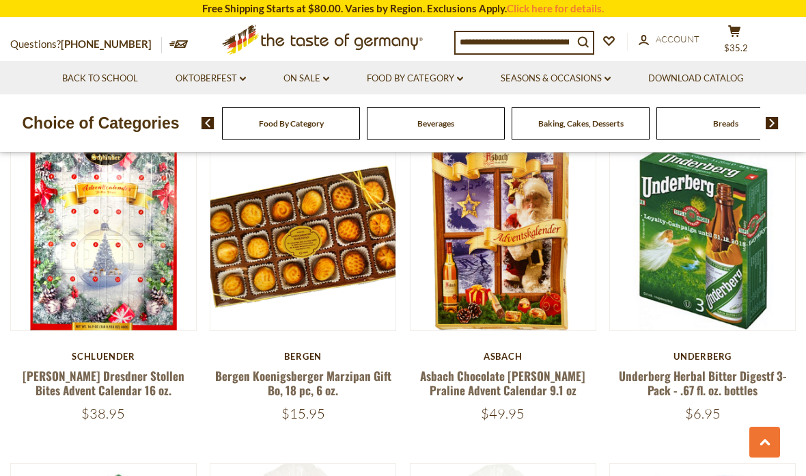
click at [574, 84] on link "Seasons & Occasions dropdown_arrow" at bounding box center [556, 78] width 110 height 15
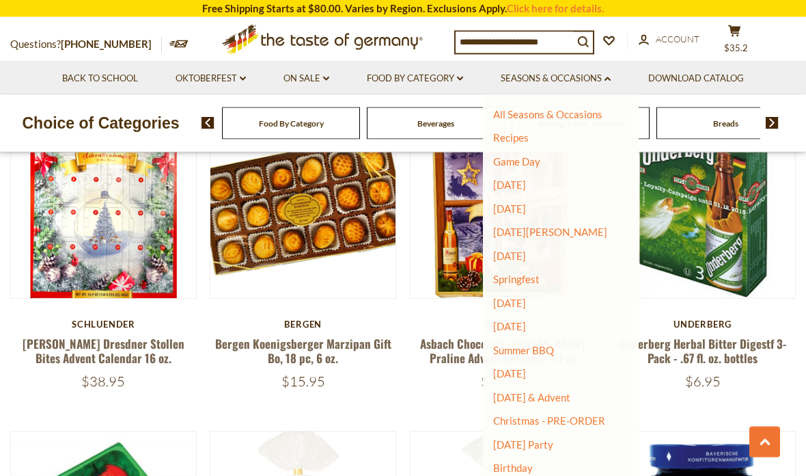
scroll to position [1406, 0]
click at [571, 419] on link "Christmas - PRE-ORDER" at bounding box center [549, 420] width 112 height 19
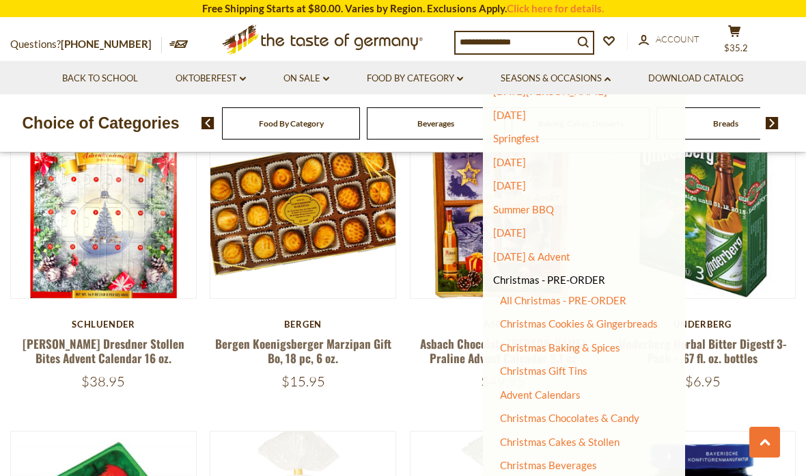
scroll to position [165, 0]
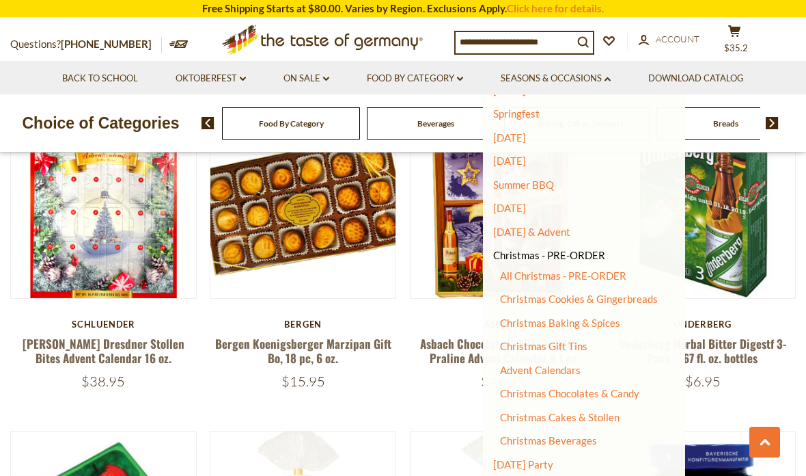
click at [553, 365] on link "Advent Calendars" at bounding box center [540, 370] width 81 height 12
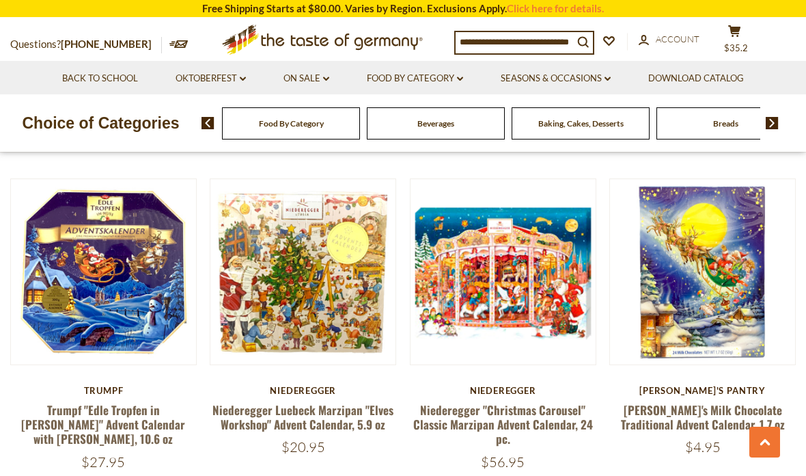
scroll to position [2058, 0]
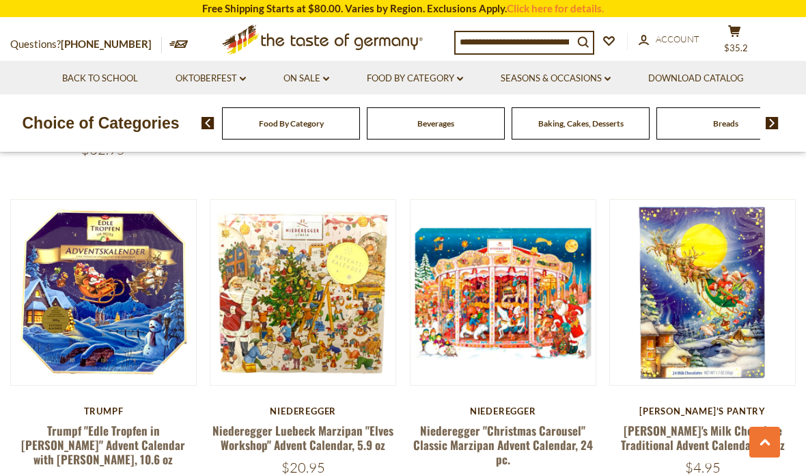
click at [286, 69] on button "Quick View" at bounding box center [303, 53] width 92 height 31
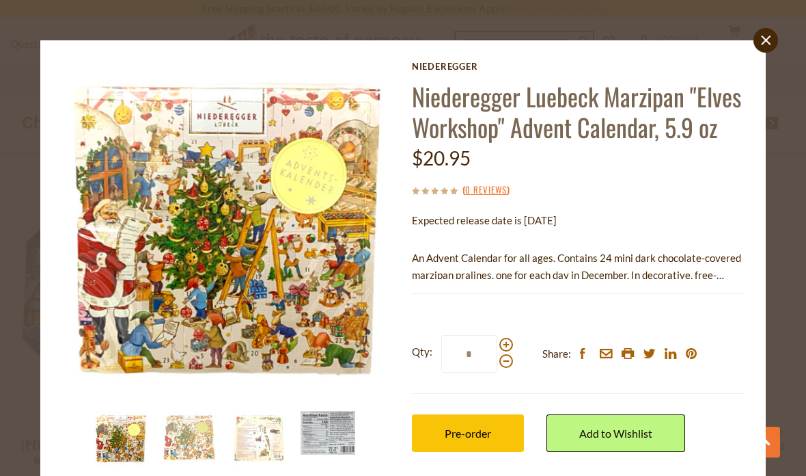
click at [759, 45] on link "close" at bounding box center [766, 40] width 25 height 25
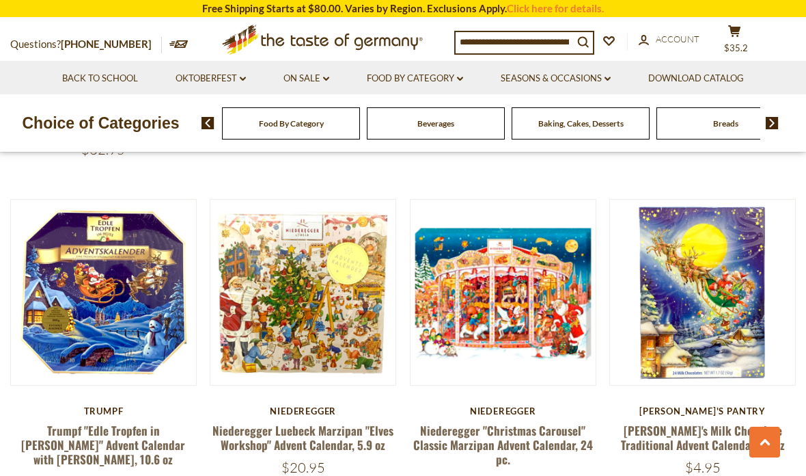
click at [746, 42] on span "$35.2" at bounding box center [736, 47] width 24 height 11
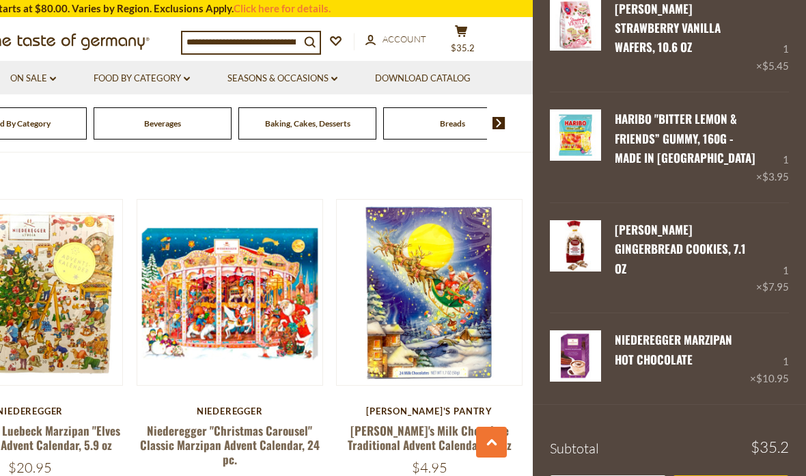
scroll to position [308, 0]
